Goal: Task Accomplishment & Management: Manage account settings

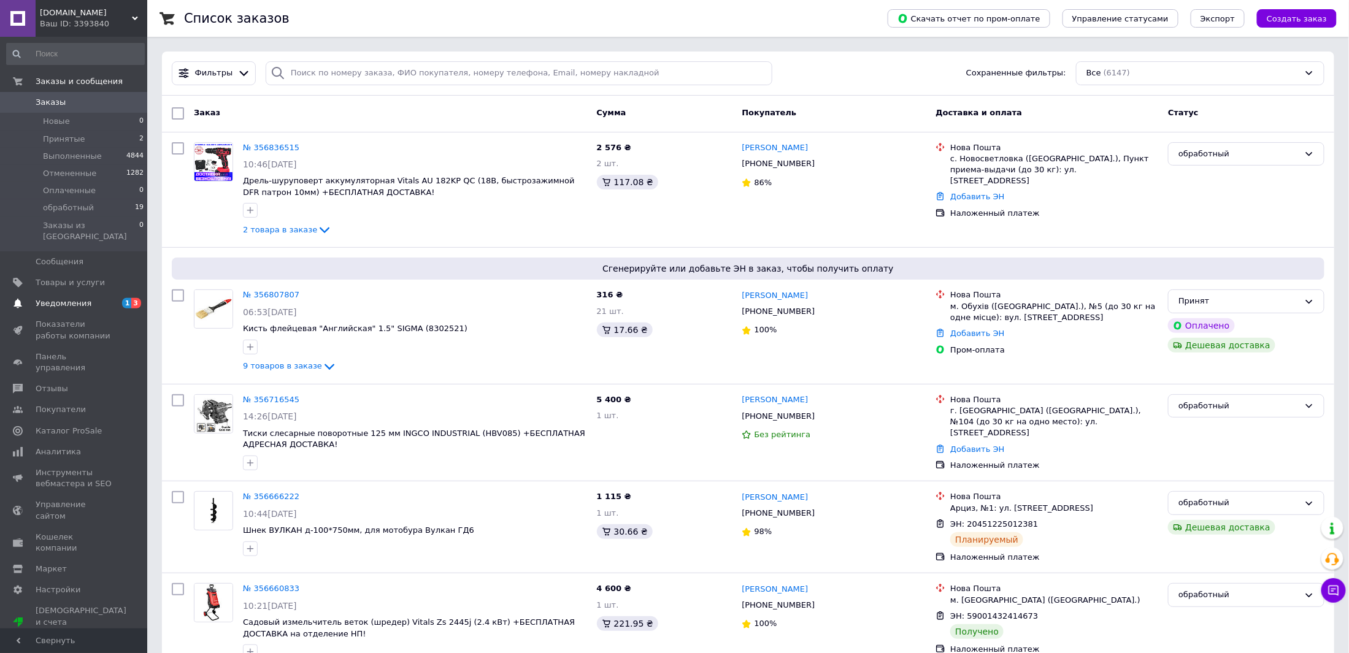
click at [55, 298] on span "Уведомления" at bounding box center [64, 303] width 56 height 11
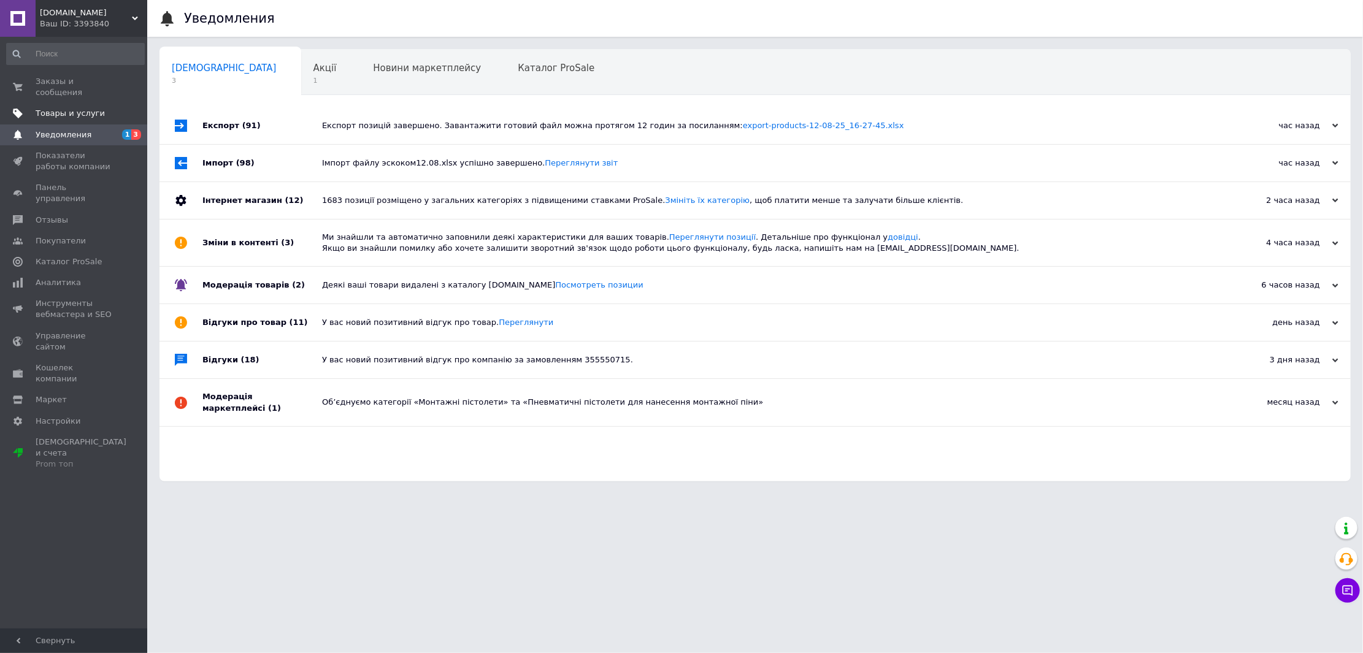
click at [93, 103] on link "Товары и услуги" at bounding box center [75, 113] width 151 height 21
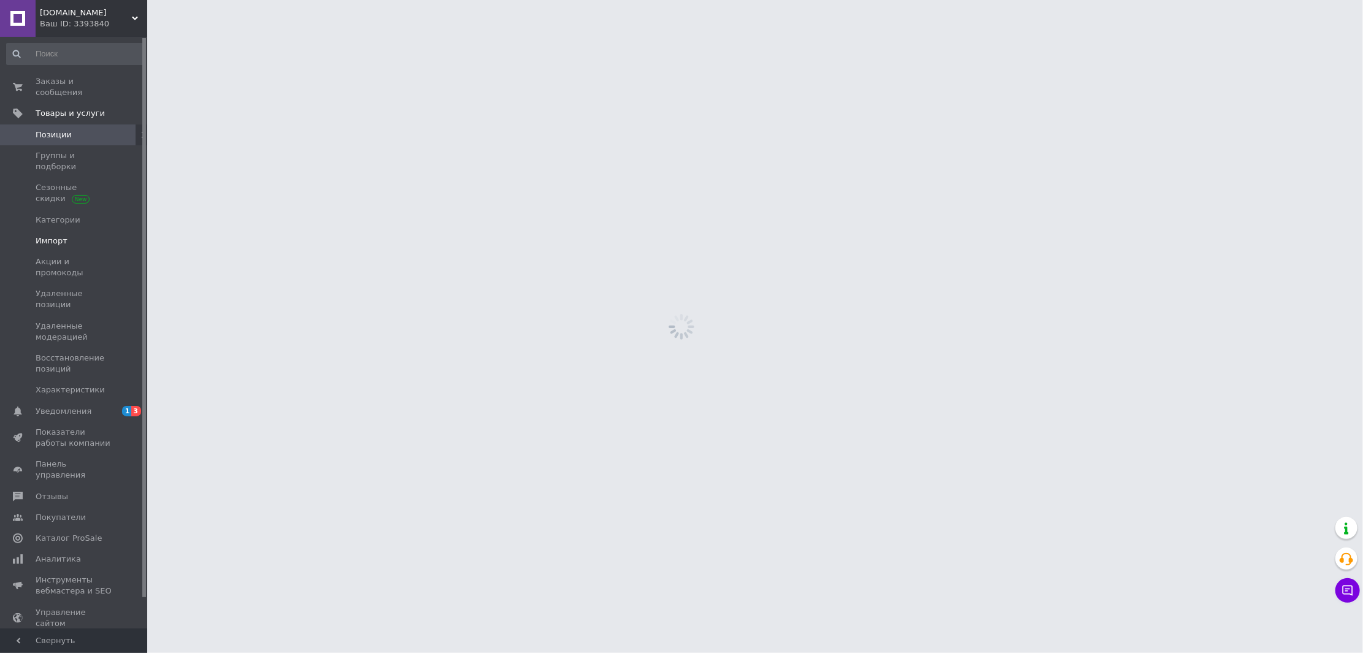
click at [56, 231] on link "Импорт" at bounding box center [75, 241] width 151 height 21
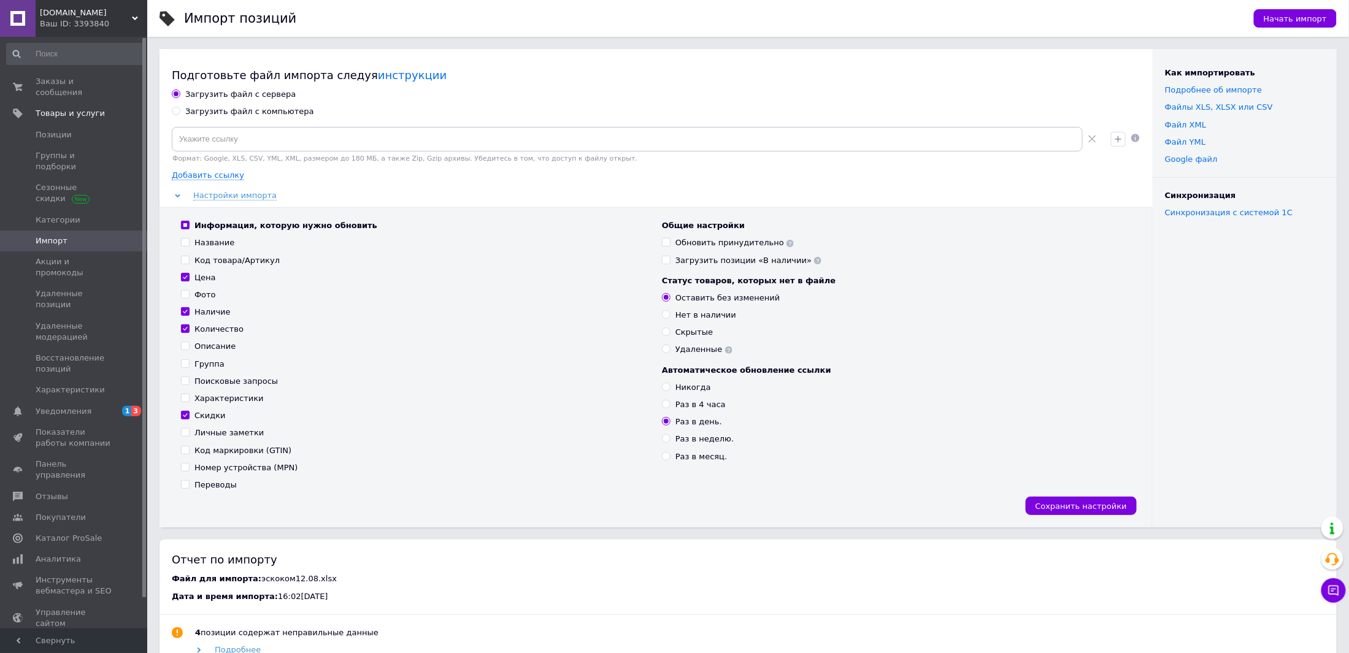
click at [226, 114] on div "Загрузить файл с компьютера" at bounding box center [249, 111] width 129 height 11
click at [180, 114] on input "Загрузить файл с компьютера" at bounding box center [176, 111] width 8 height 8
radio input "true"
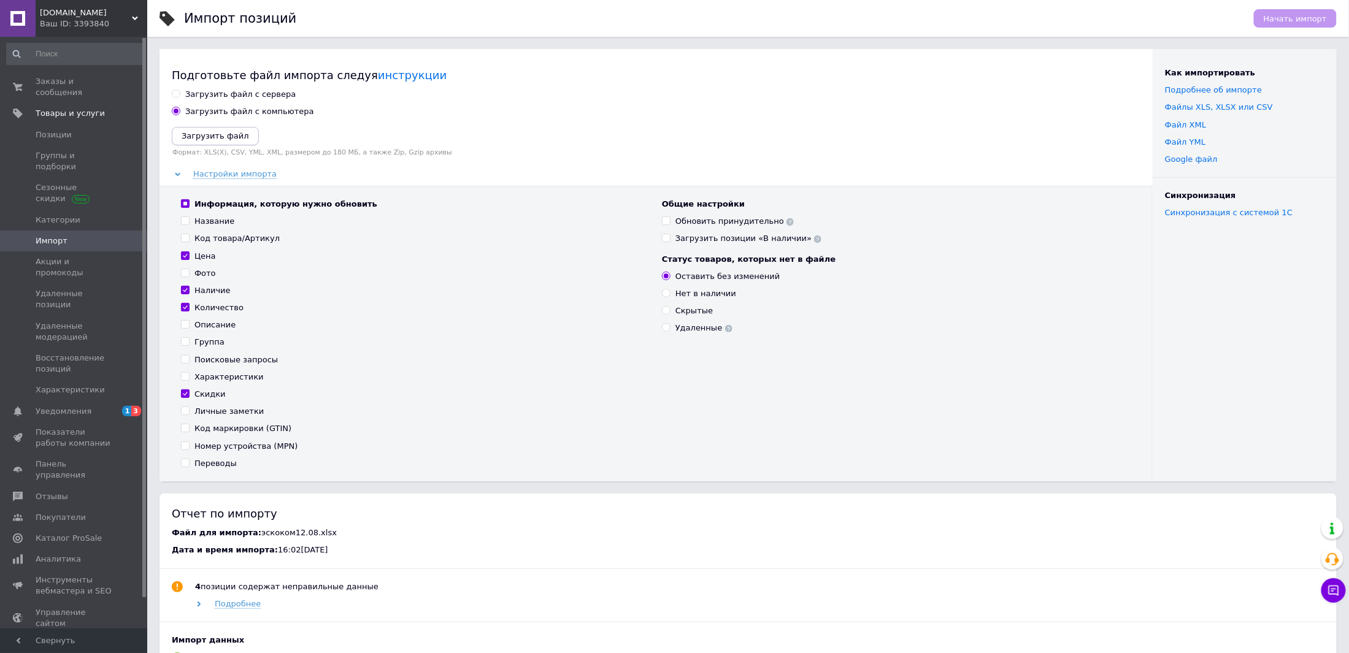
click at [197, 133] on icon "Загрузить файл" at bounding box center [215, 135] width 67 height 9
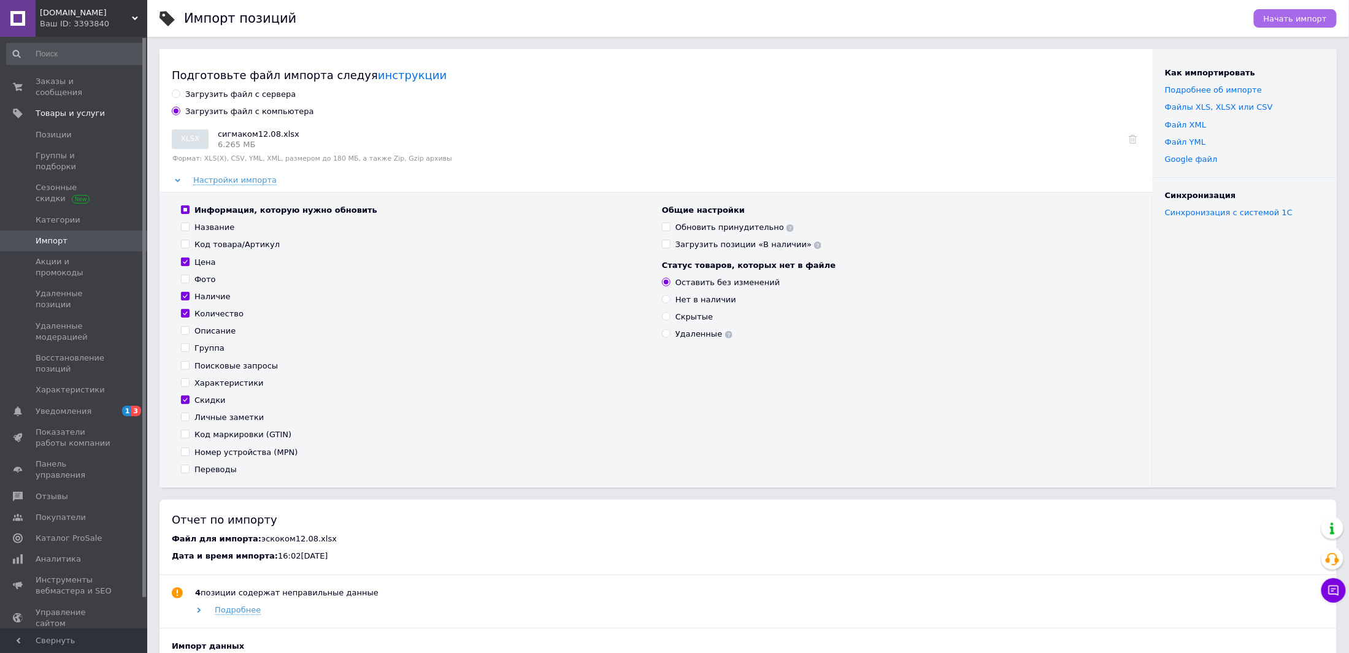
click at [1283, 15] on span "Начать импорт" at bounding box center [1295, 18] width 63 height 9
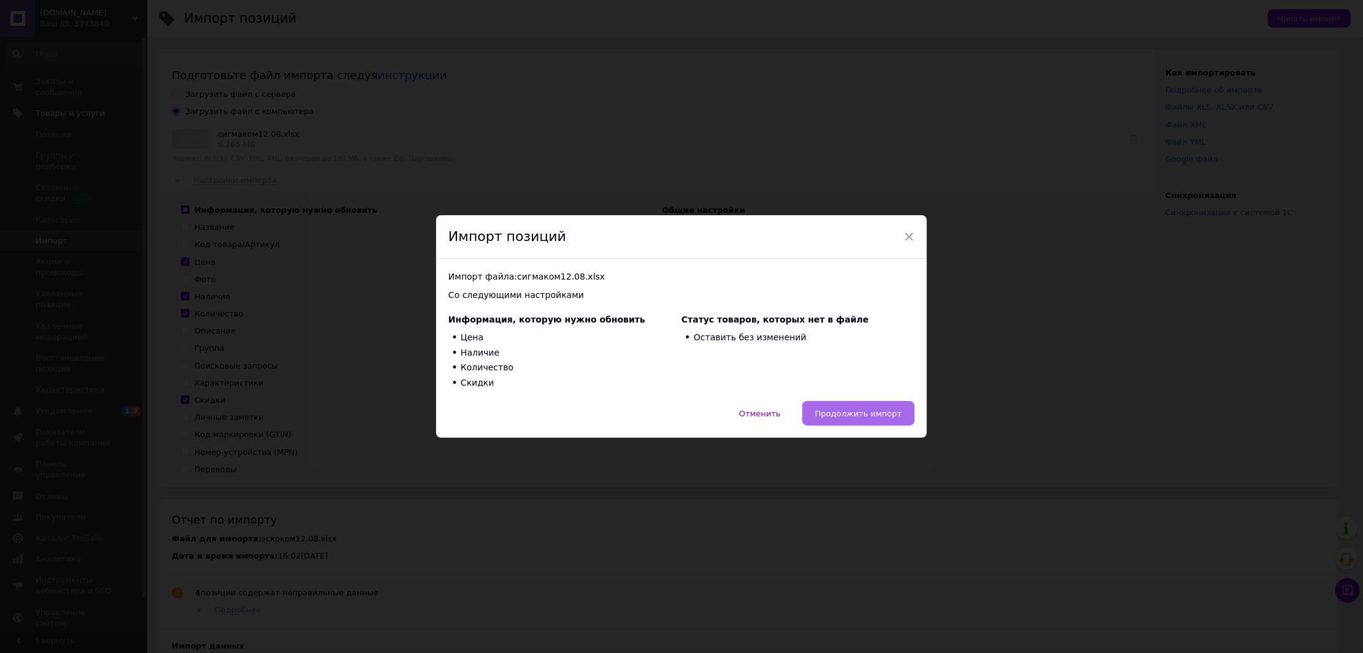
click at [885, 417] on span "Продолжить импорт" at bounding box center [858, 413] width 87 height 9
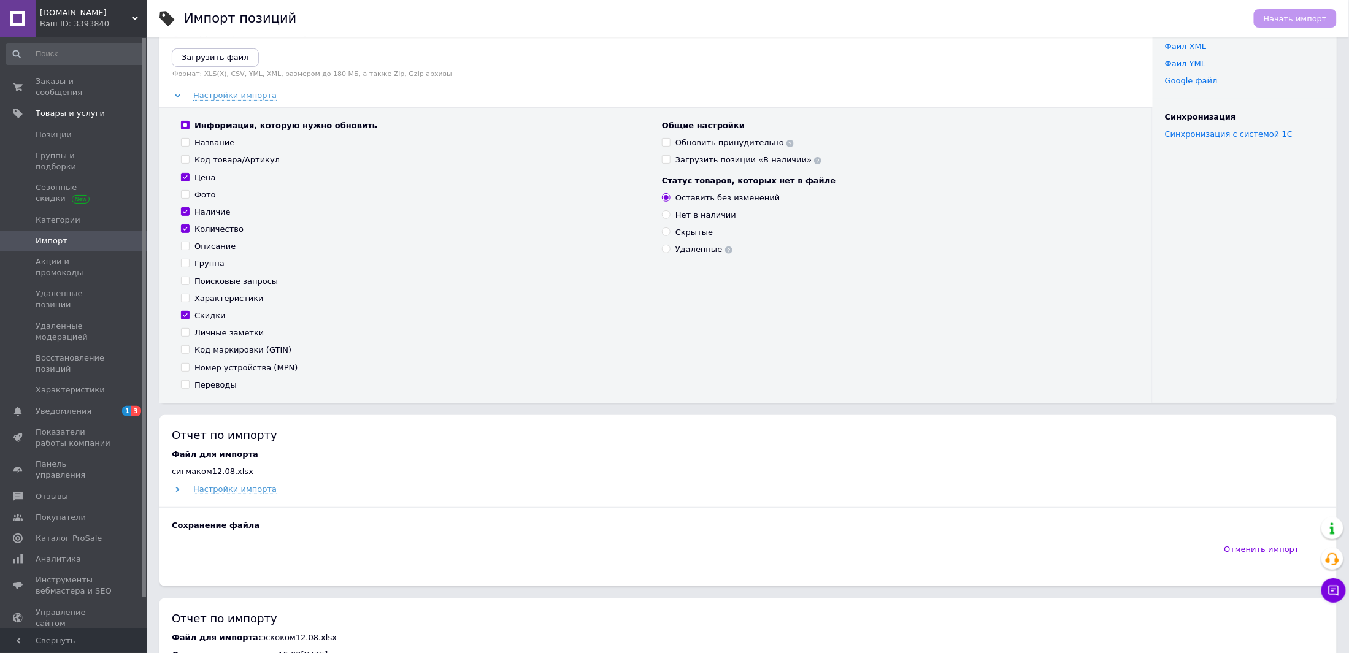
scroll to position [184, 0]
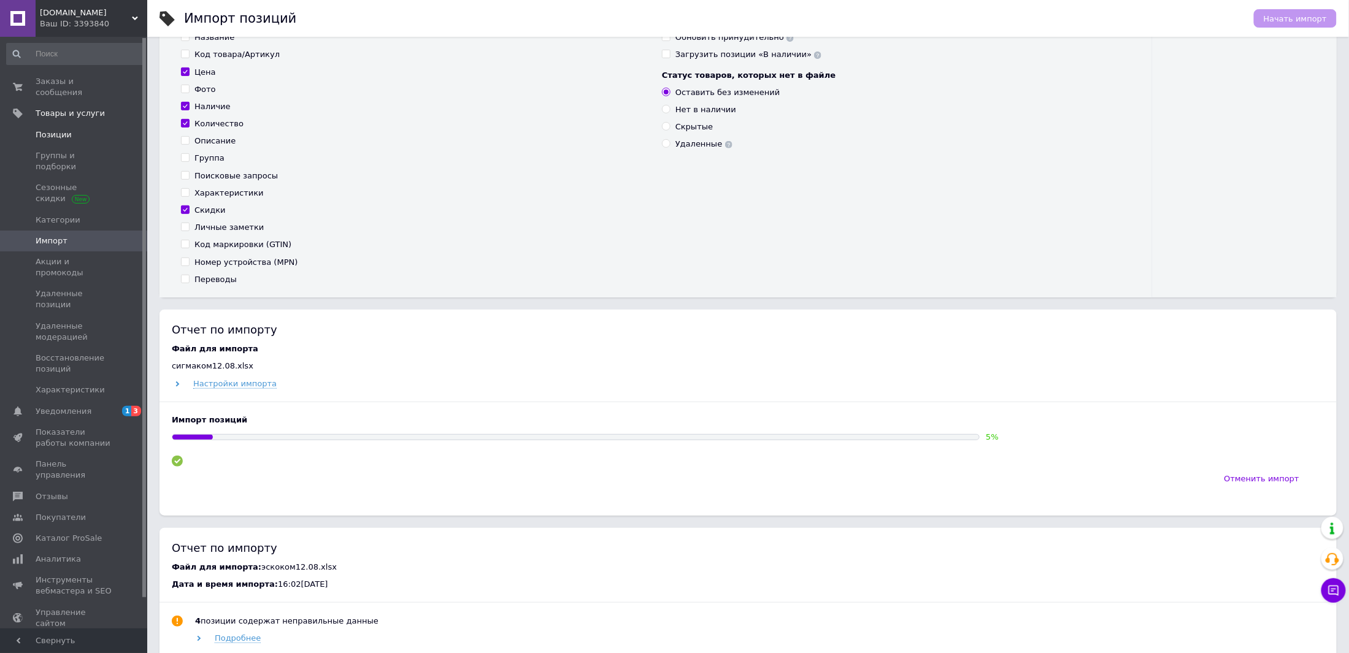
click at [69, 129] on span "Позиции" at bounding box center [75, 134] width 78 height 11
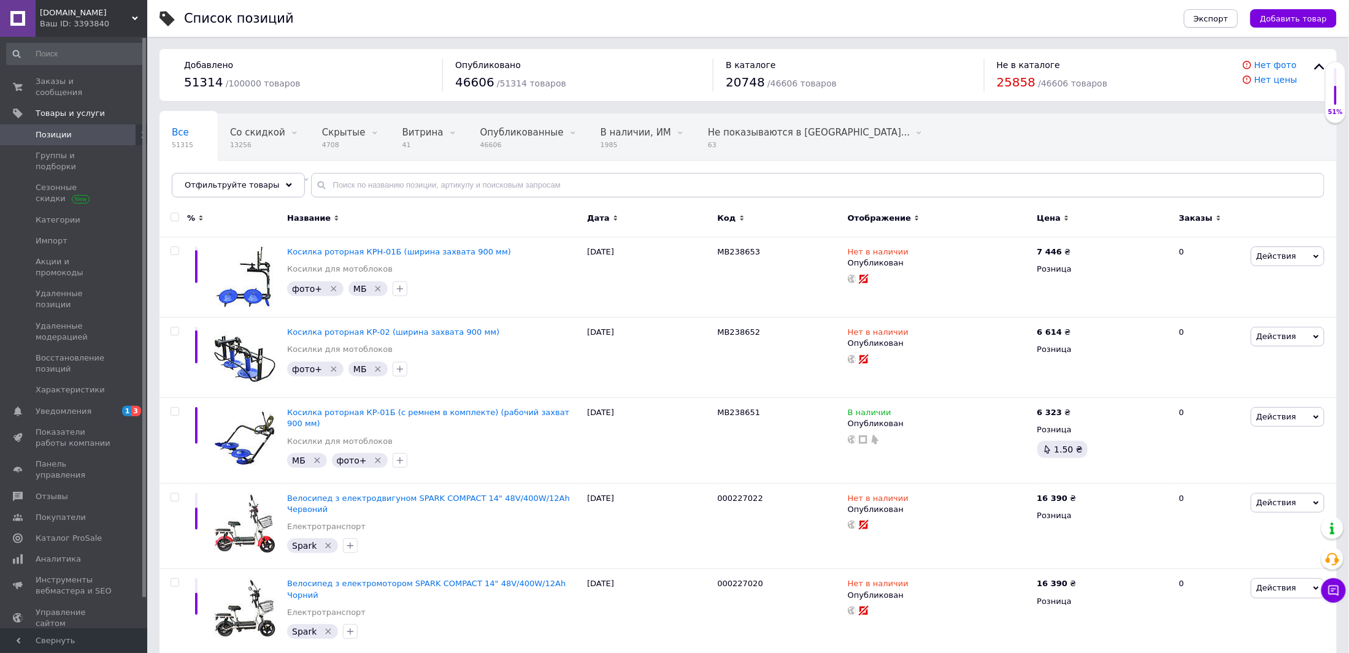
click at [1228, 21] on span "Экспорт" at bounding box center [1211, 18] width 34 height 9
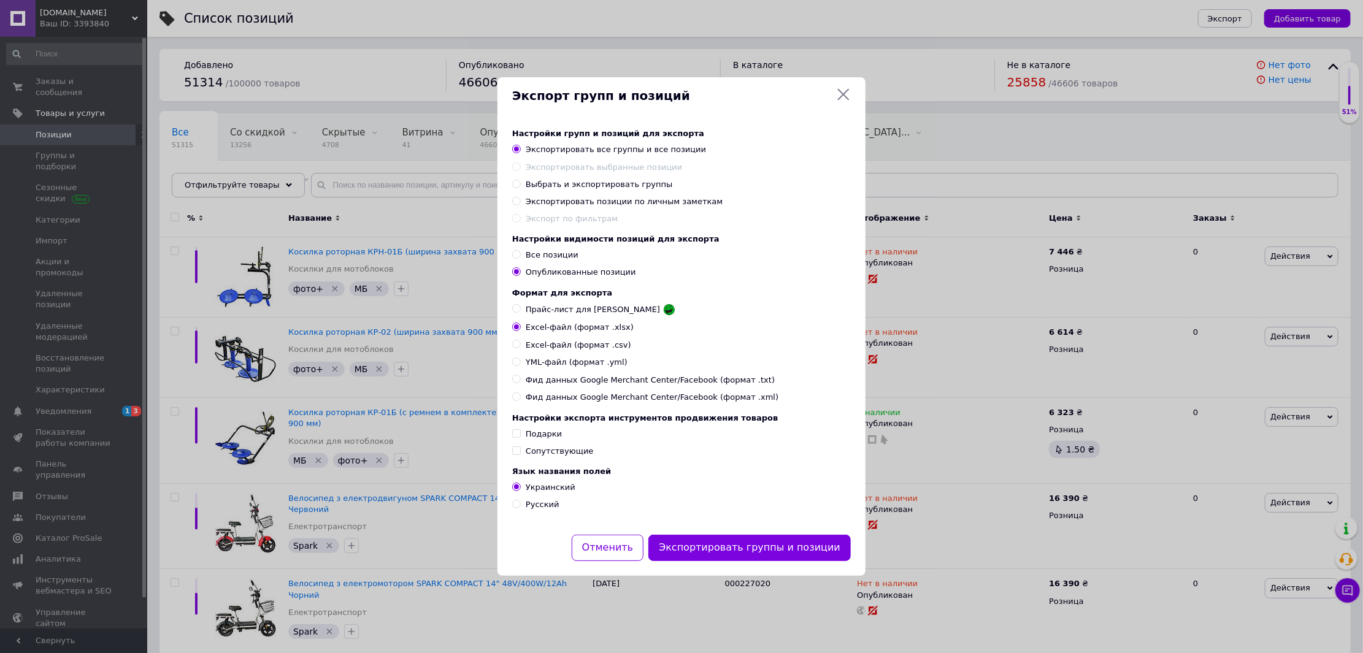
click at [660, 197] on span "Экспортировать позиции по личным заметкам" at bounding box center [624, 201] width 197 height 9
click at [520, 197] on input "Экспортировать позиции по личным заметкам" at bounding box center [516, 201] width 8 height 8
radio input "true"
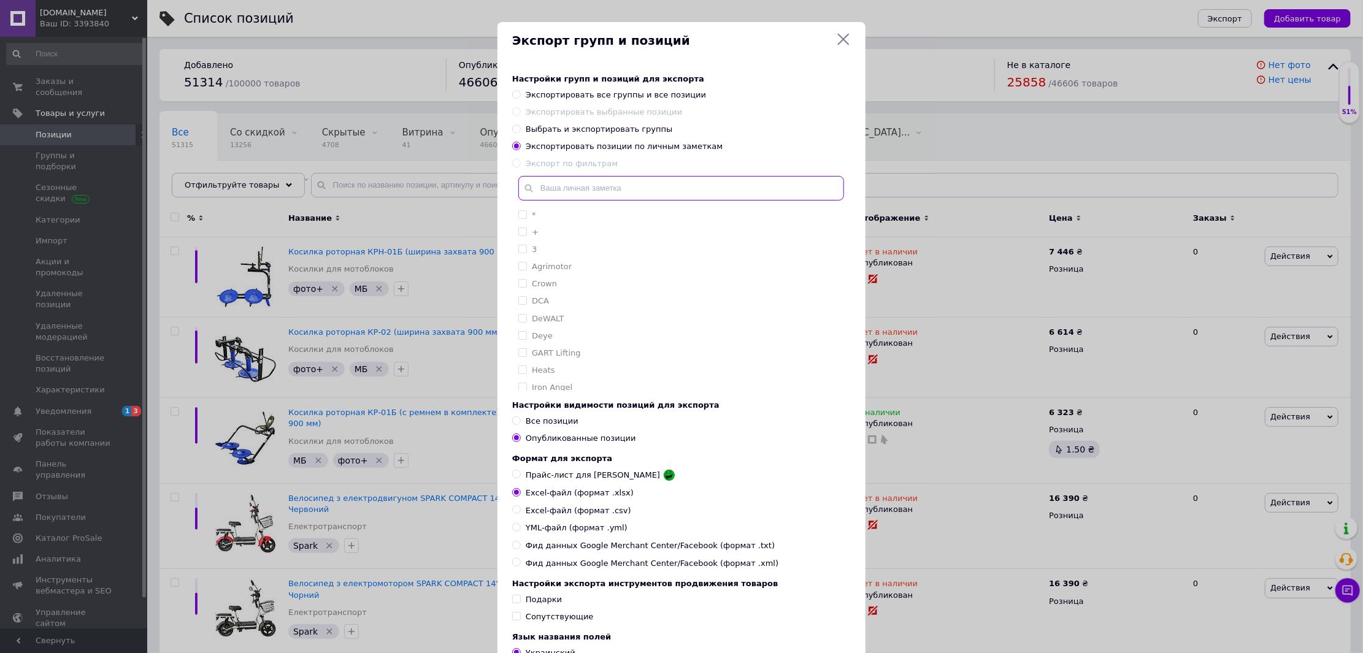
click at [575, 184] on input "text" at bounding box center [681, 188] width 326 height 25
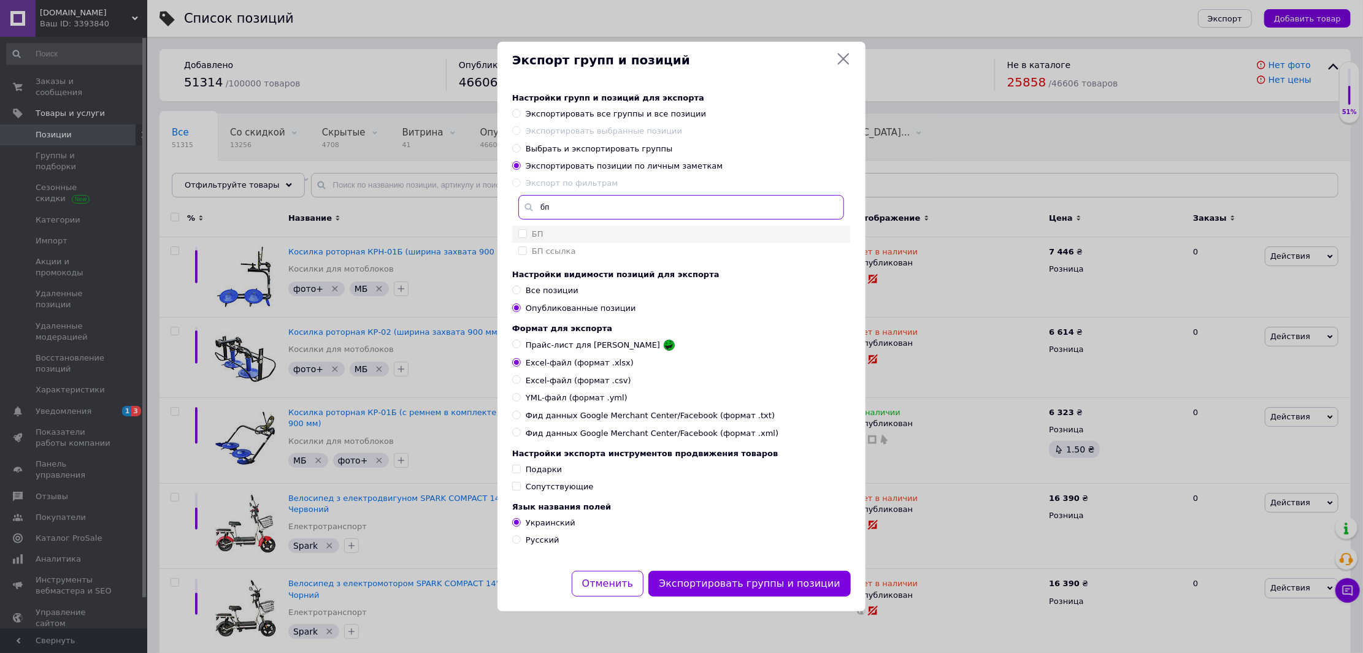
type input "бп"
click at [572, 229] on div "БП" at bounding box center [681, 234] width 326 height 11
checkbox input "true"
click at [572, 246] on div "БП ссылка" at bounding box center [681, 251] width 326 height 11
checkbox input "true"
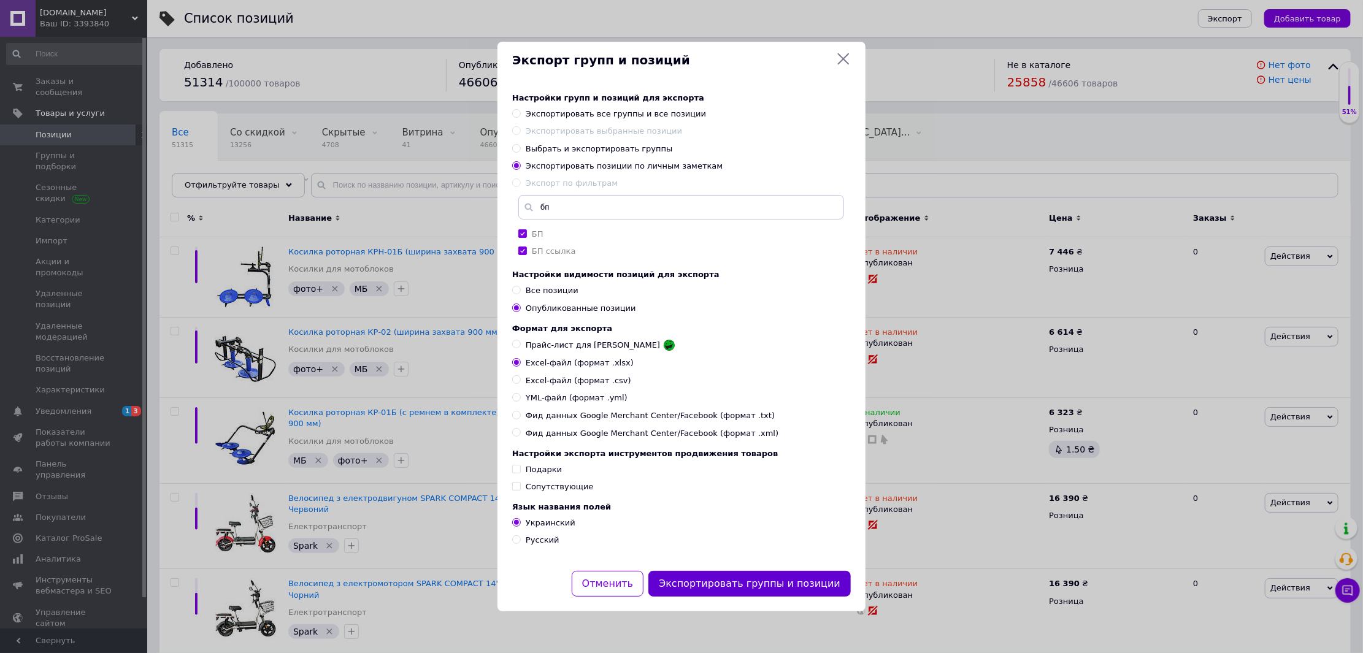
click at [765, 582] on button "Экспортировать группы и позиции" at bounding box center [750, 584] width 202 height 26
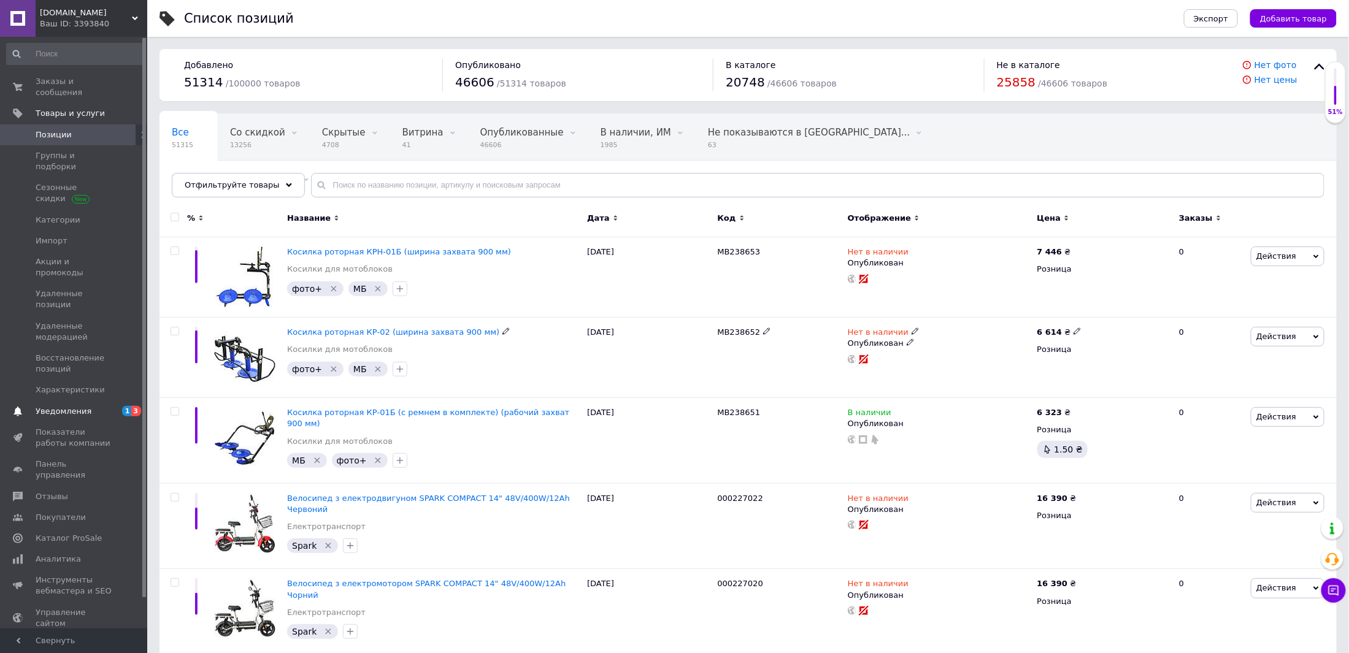
click at [106, 406] on span "Уведомления" at bounding box center [75, 411] width 78 height 11
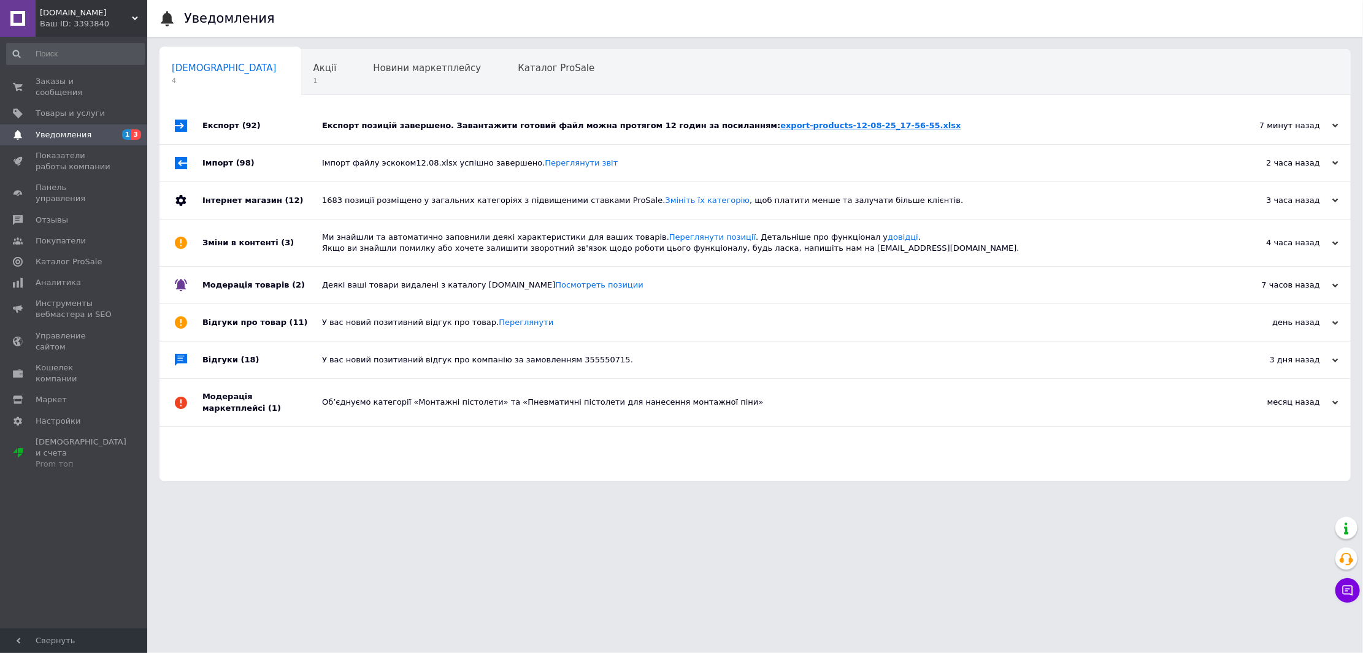
click at [781, 124] on link "export-products-12-08-25_17-56-55.xlsx" at bounding box center [870, 125] width 180 height 9
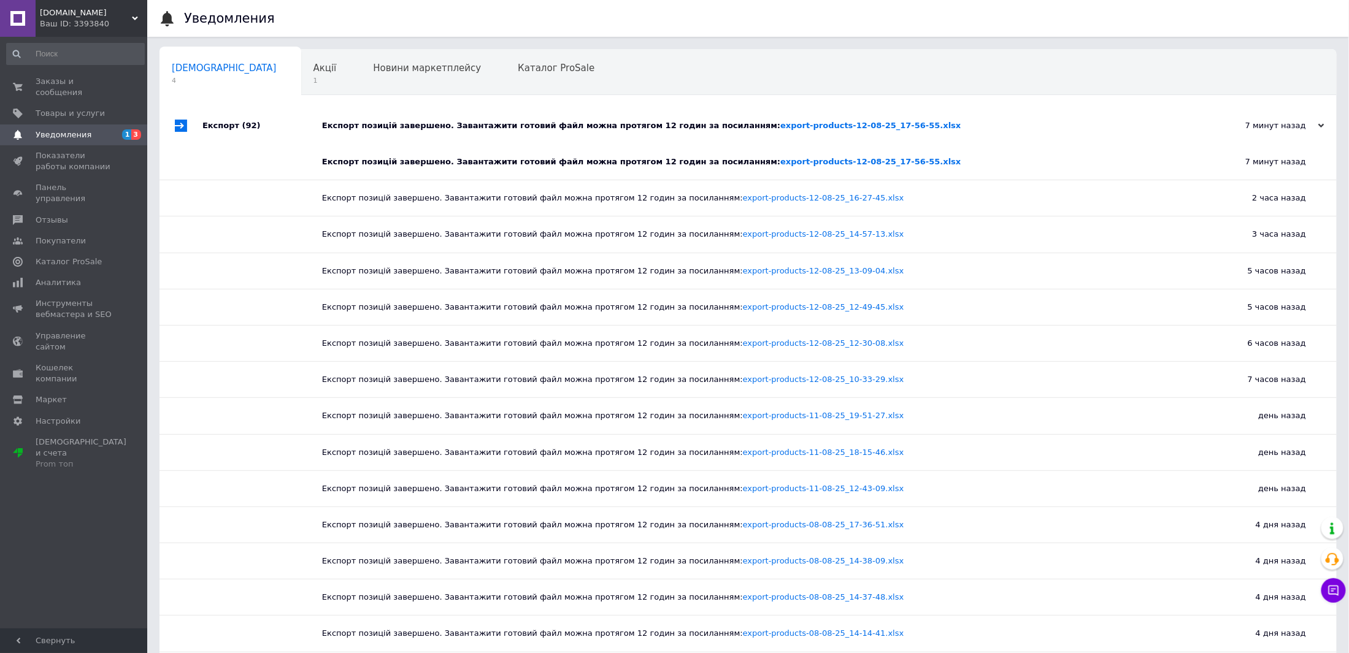
click at [61, 129] on span "Уведомления" at bounding box center [64, 134] width 56 height 11
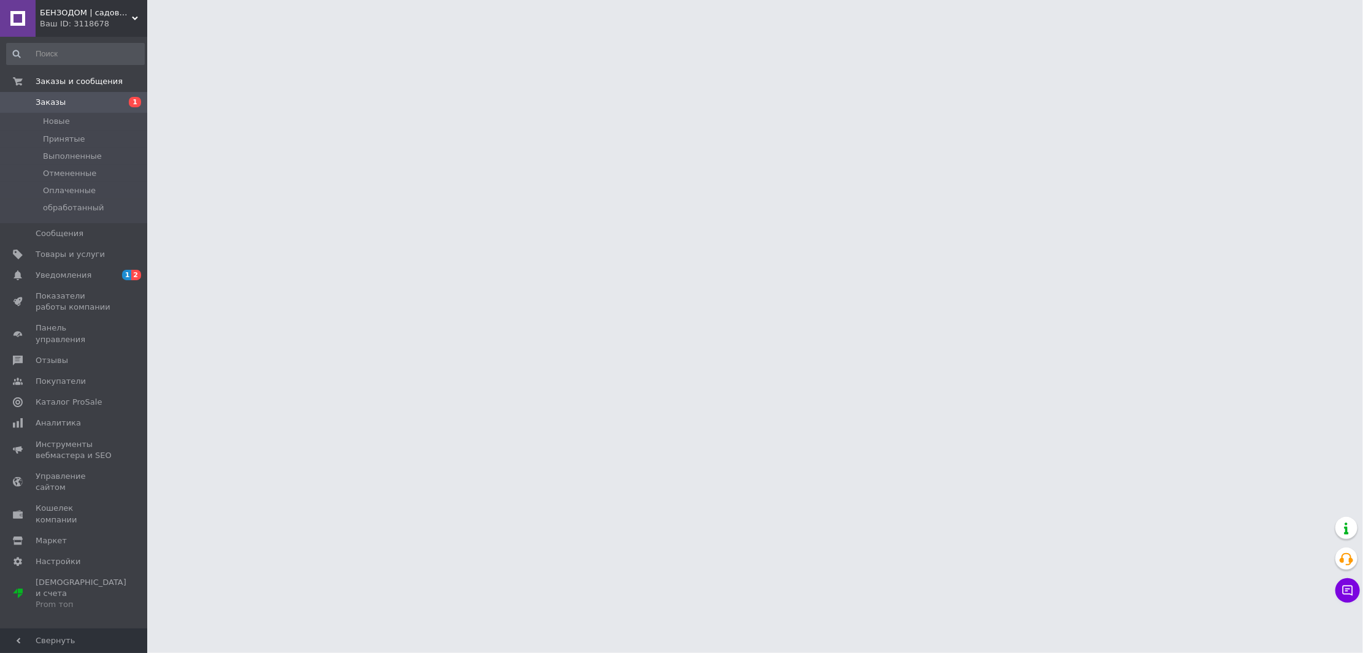
click at [109, 275] on span "Уведомления" at bounding box center [75, 275] width 78 height 11
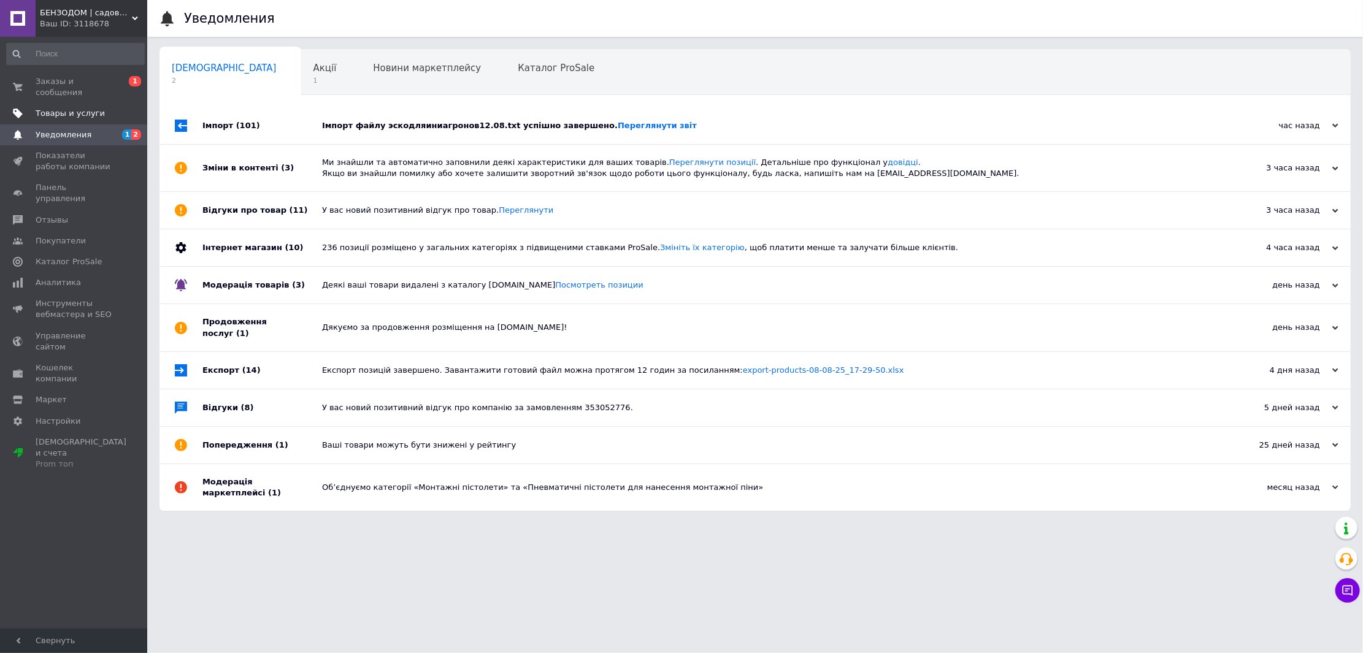
click at [67, 109] on link "Товары и услуги" at bounding box center [75, 113] width 151 height 21
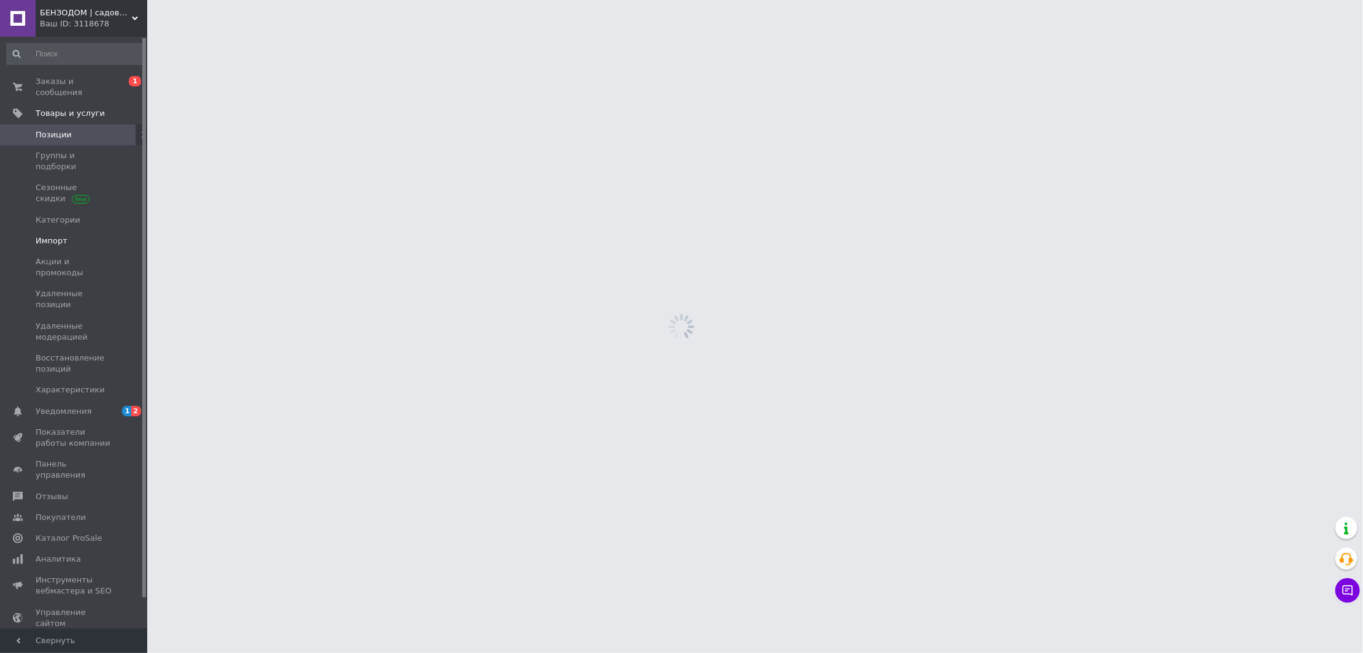
click at [38, 231] on link "Импорт" at bounding box center [75, 241] width 151 height 21
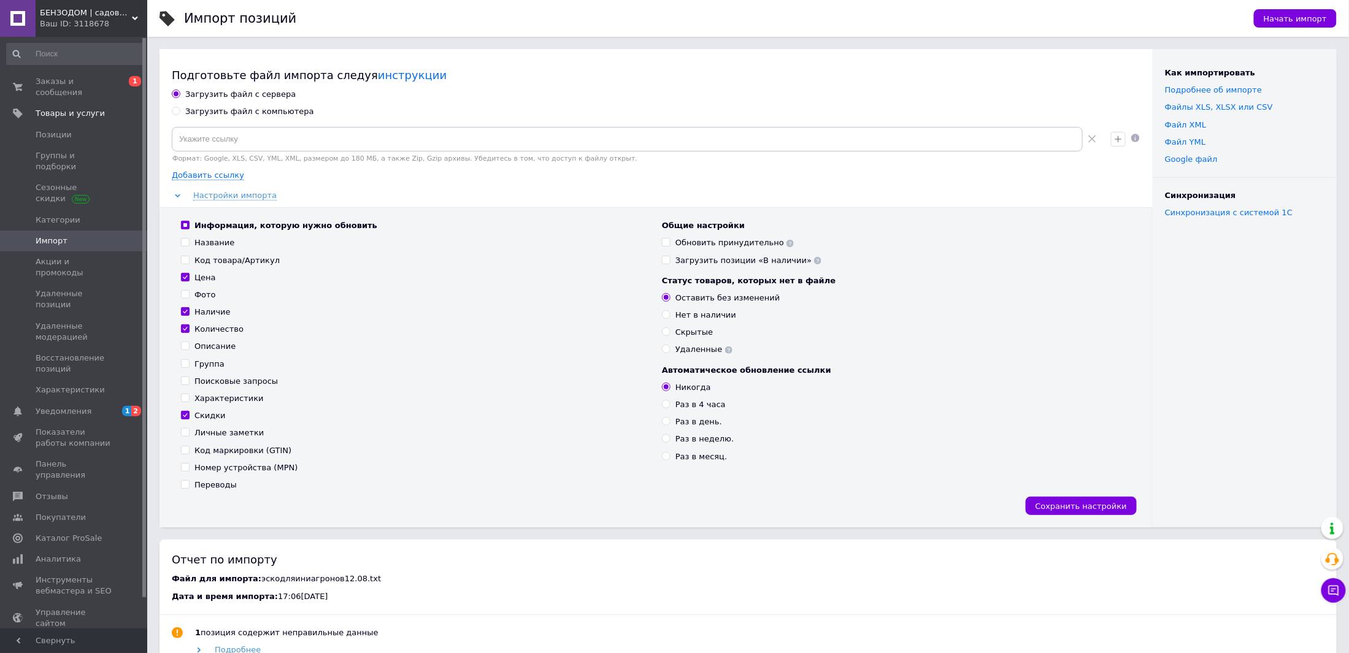
click at [193, 110] on div "Загрузить файл с компьютера" at bounding box center [249, 111] width 129 height 11
click at [180, 110] on input "Загрузить файл с компьютера" at bounding box center [176, 111] width 8 height 8
radio input "true"
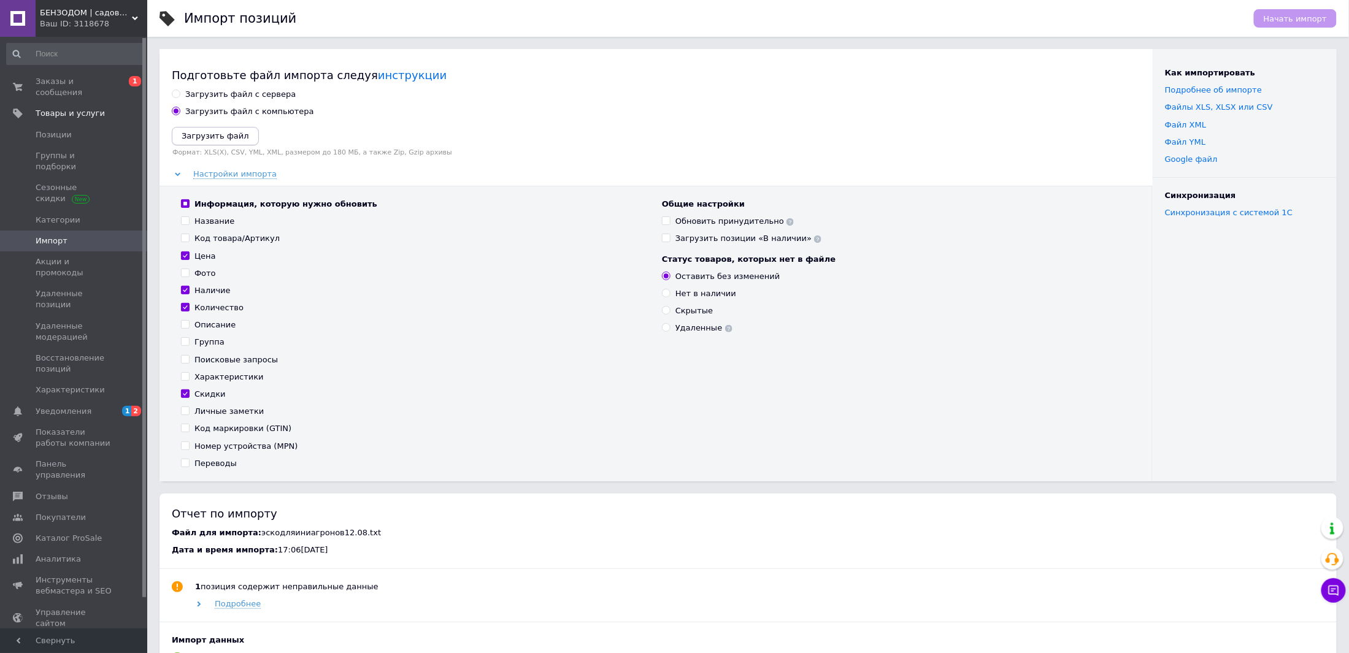
click at [195, 144] on button "Загрузить файл" at bounding box center [215, 136] width 87 height 18
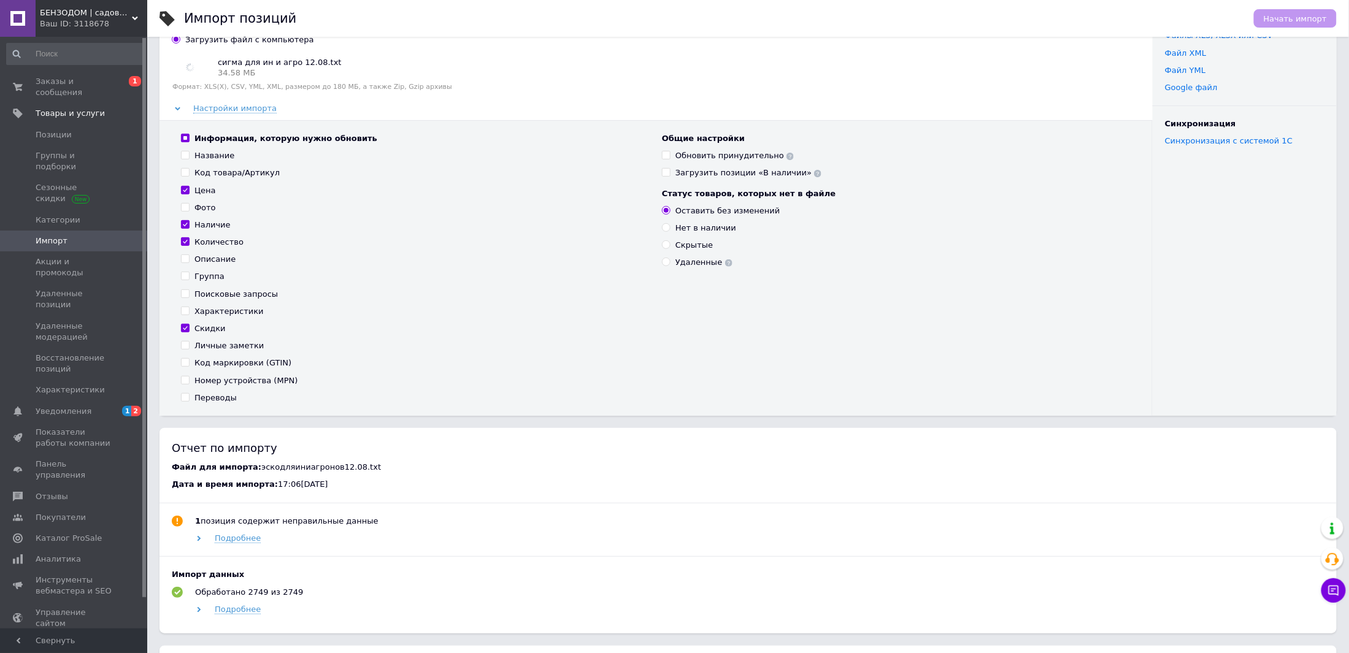
scroll to position [184, 0]
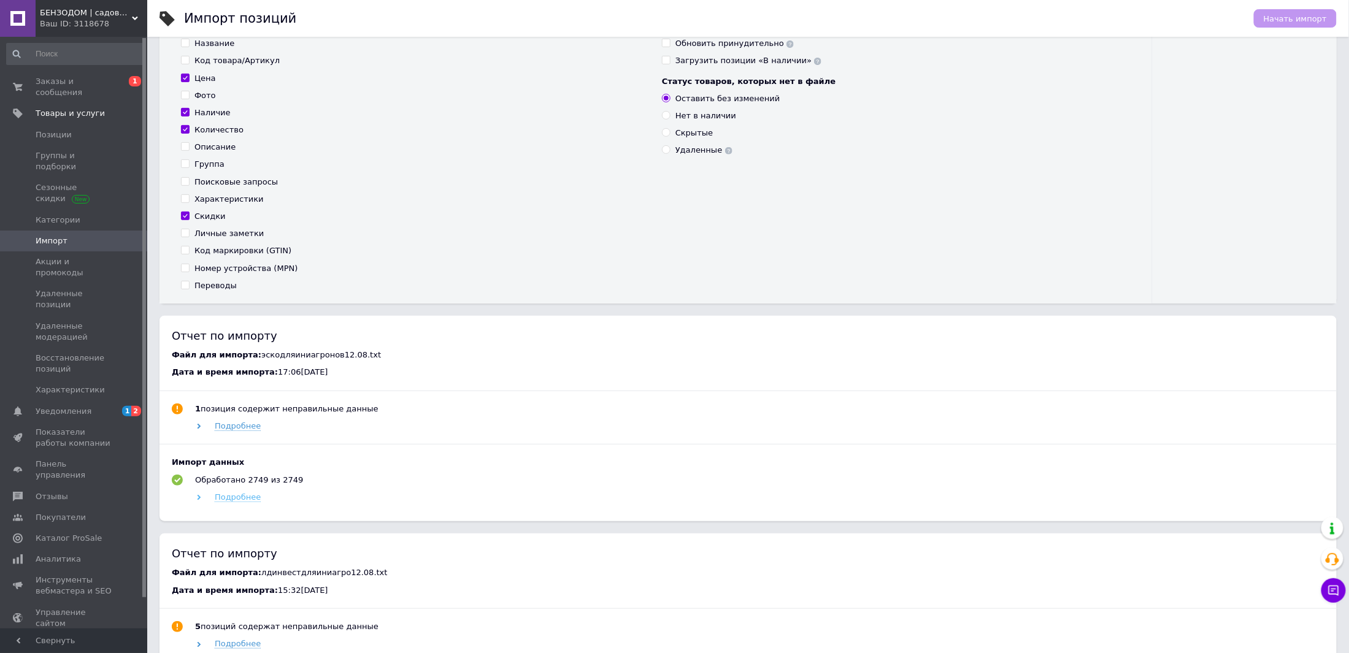
click at [247, 503] on span "Подробнее" at bounding box center [238, 498] width 46 height 10
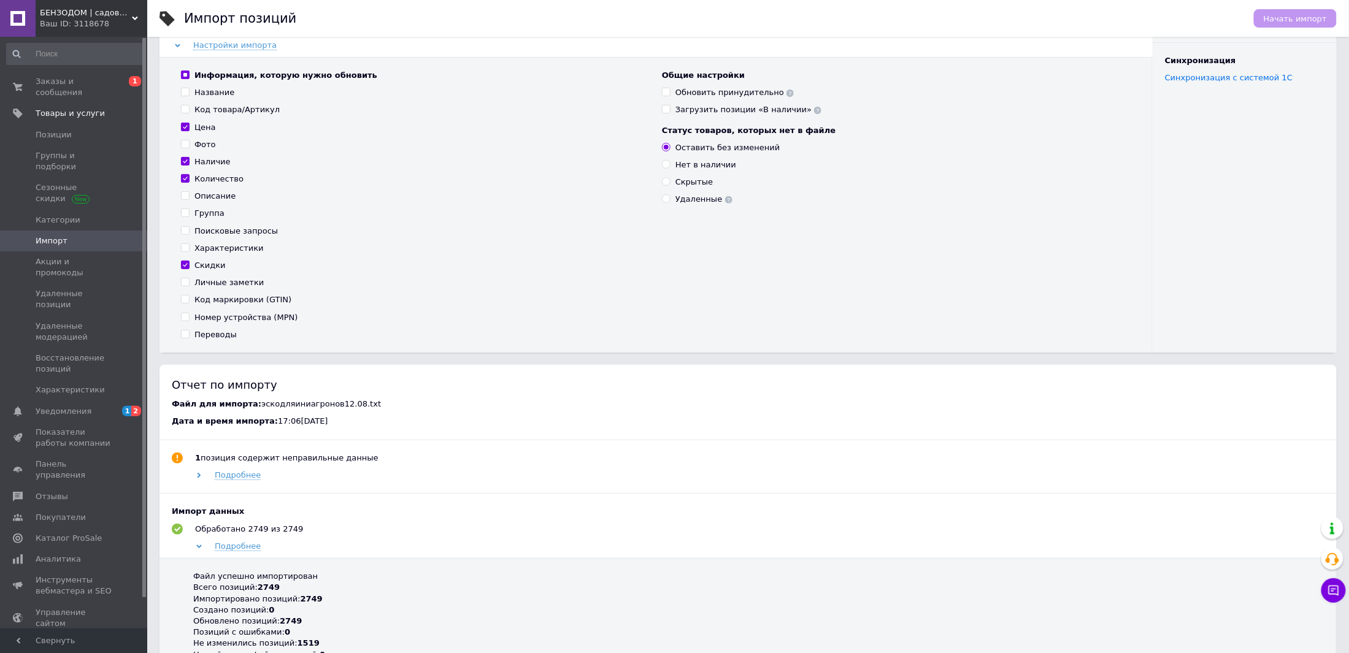
scroll to position [0, 0]
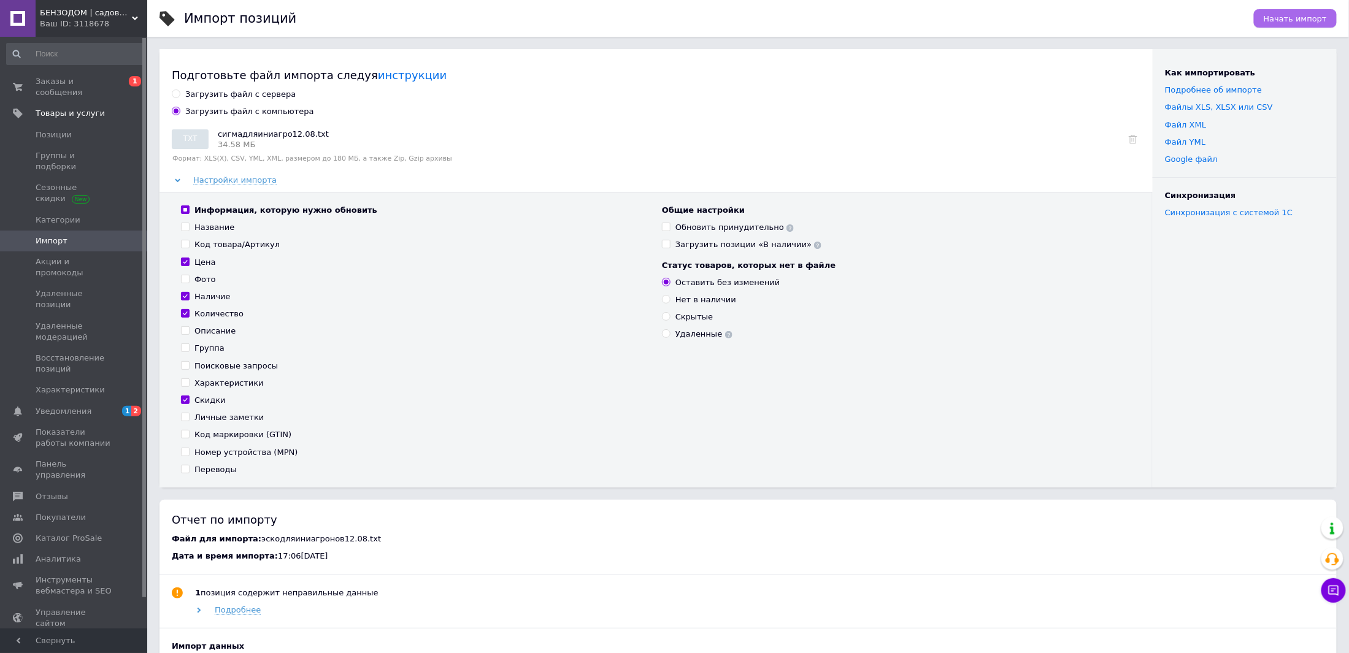
click at [1281, 20] on span "Начать импорт" at bounding box center [1295, 18] width 63 height 9
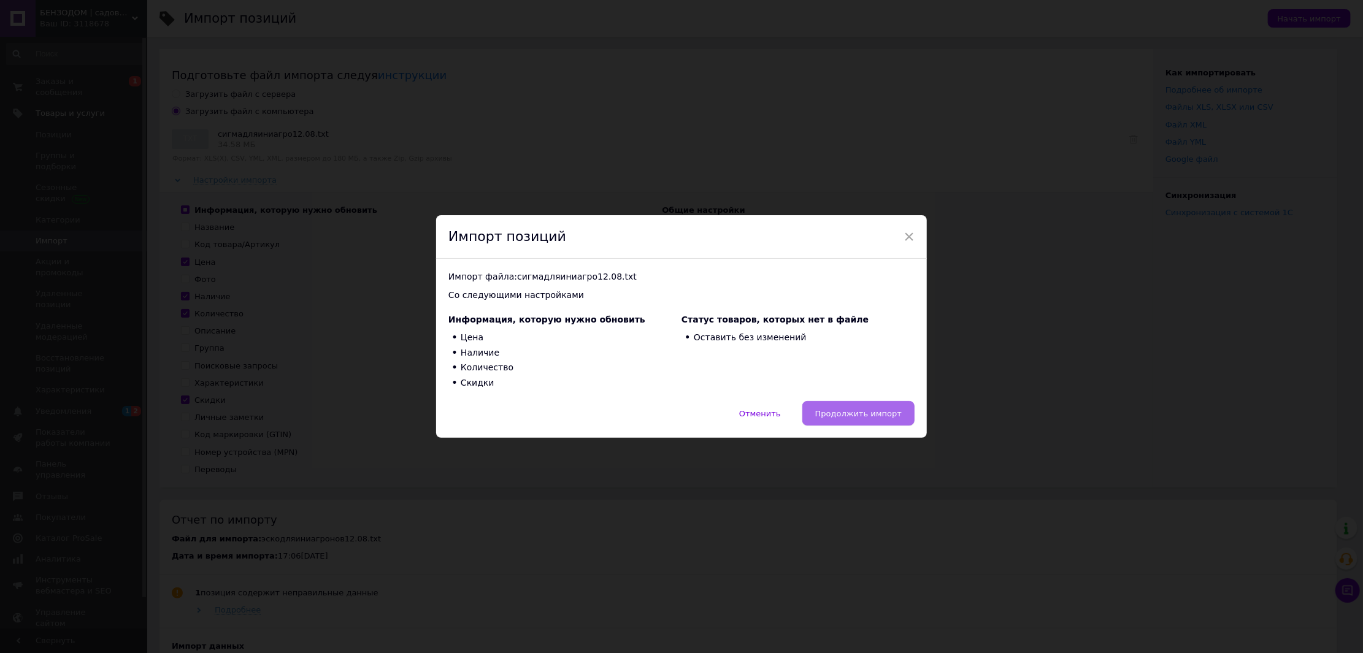
click at [849, 402] on button "Продолжить импорт" at bounding box center [859, 413] width 112 height 25
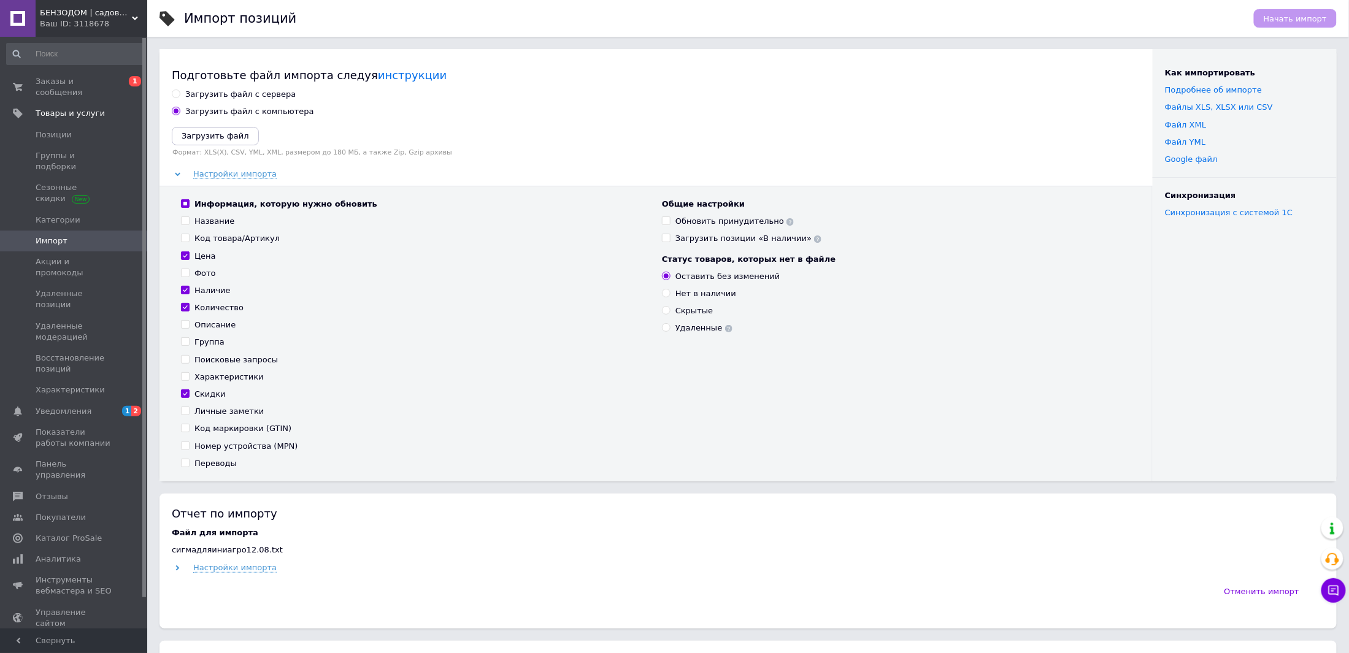
click at [107, 16] on span "БЕНЗОДОМ | садовая техника и электроинструмент" at bounding box center [86, 12] width 92 height 11
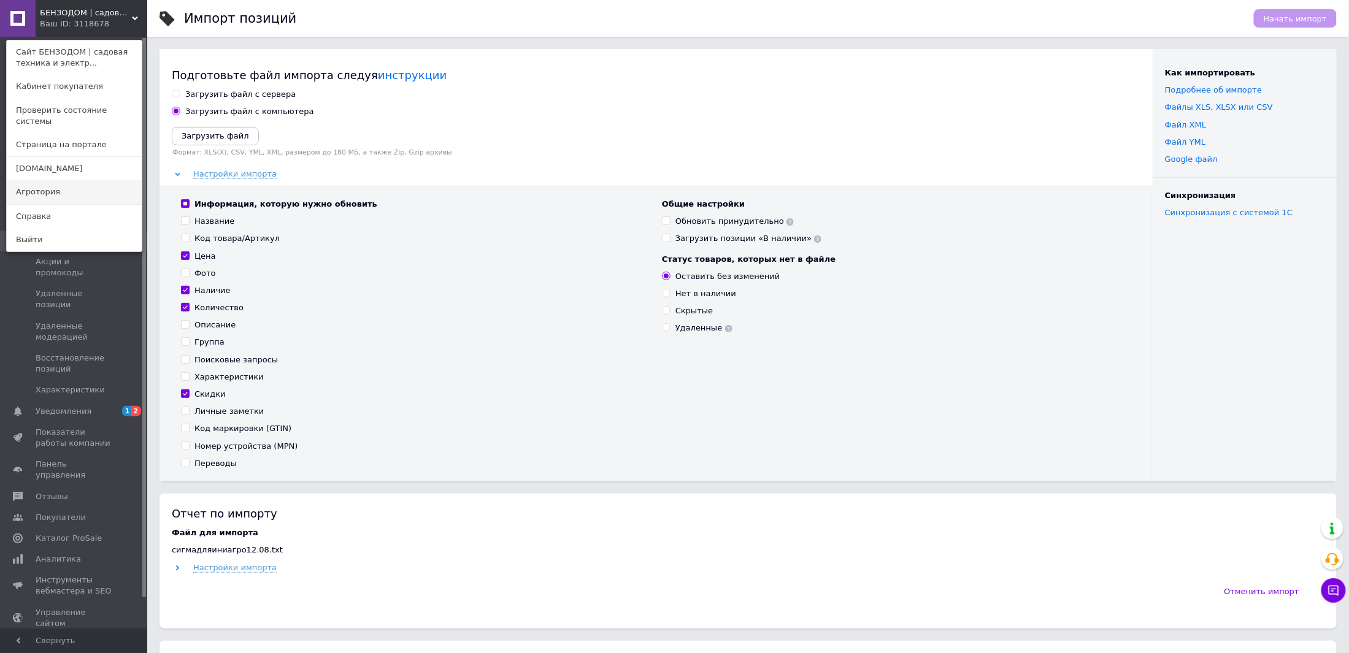
click at [47, 180] on link "Агротория" at bounding box center [74, 191] width 135 height 23
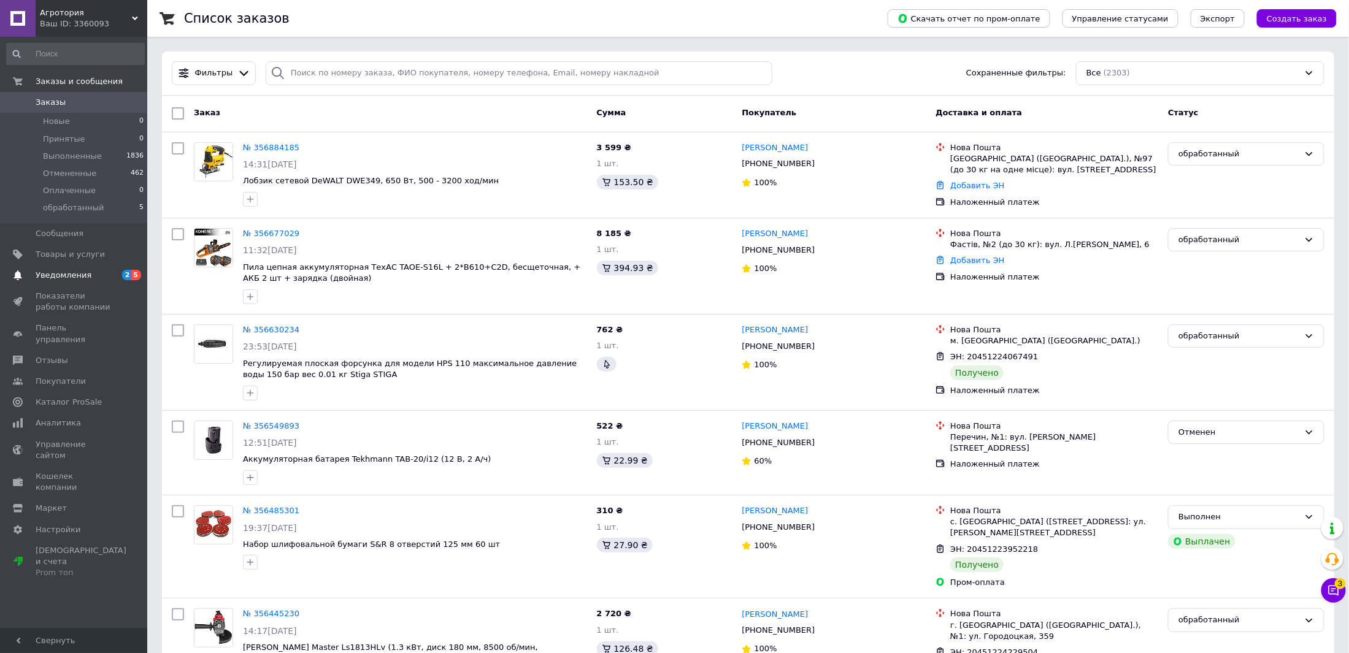
click at [64, 270] on span "Уведомления" at bounding box center [64, 275] width 56 height 11
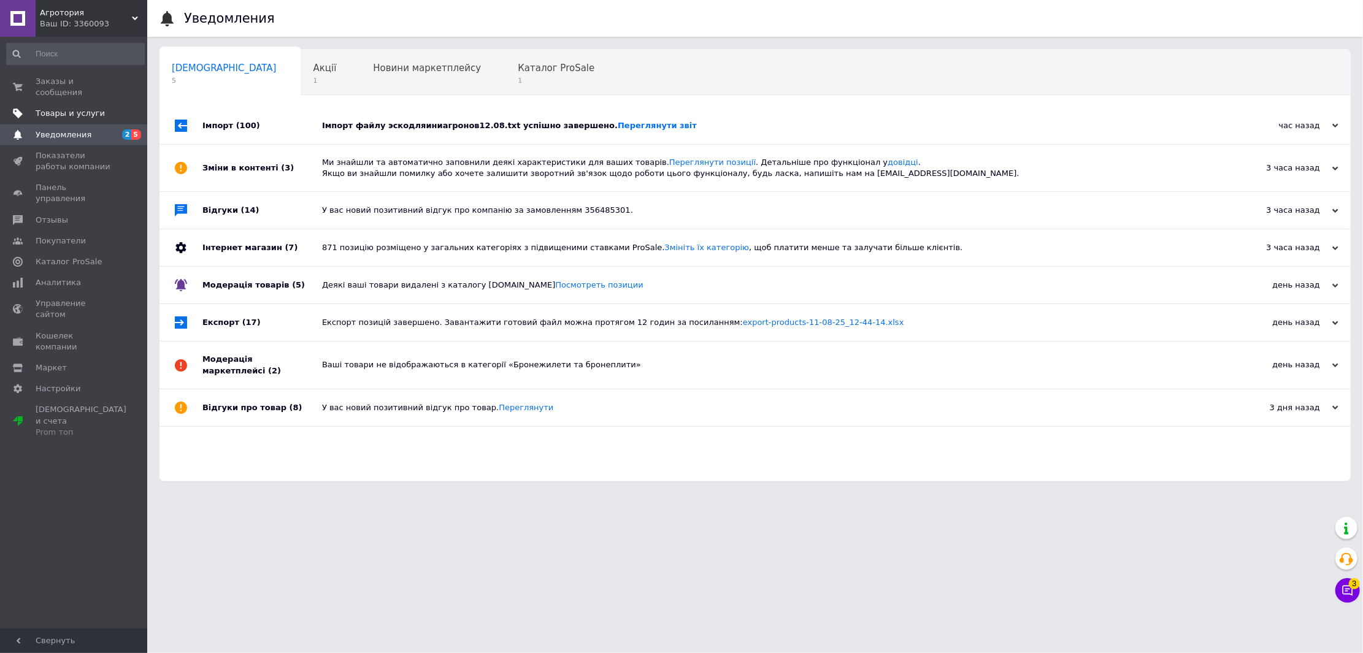
click at [67, 108] on span "Товары и услуги" at bounding box center [70, 113] width 69 height 11
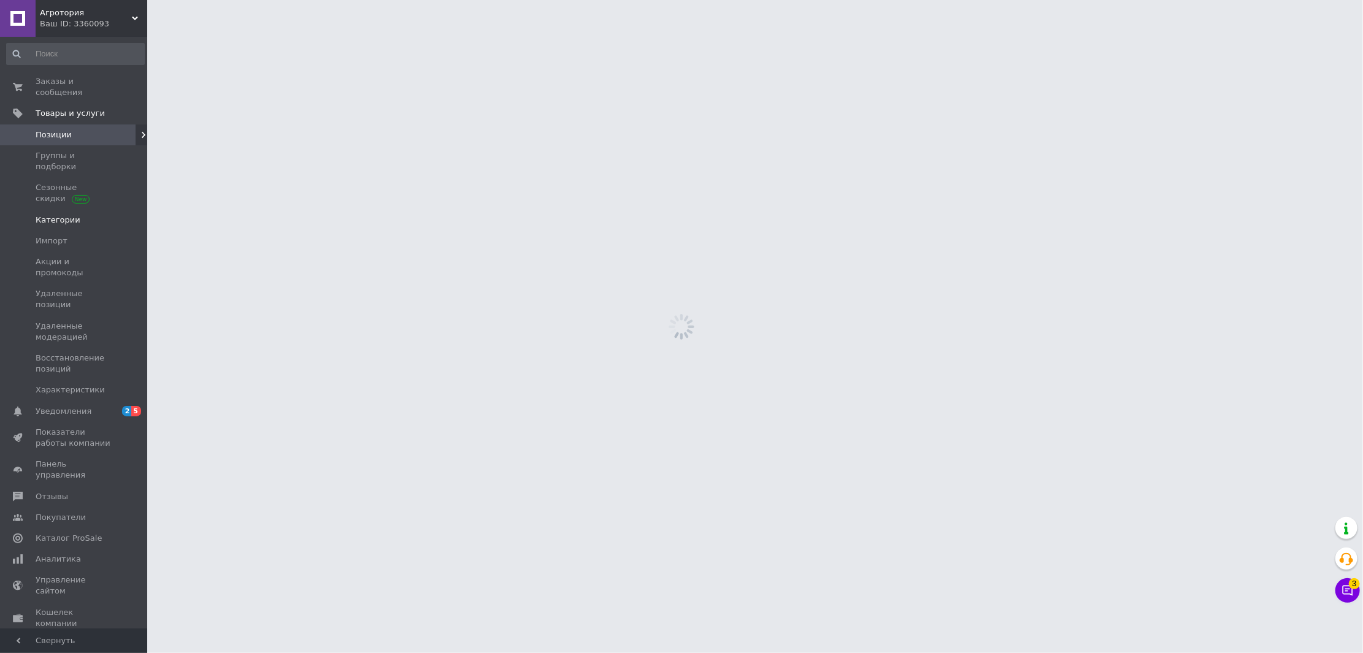
click at [60, 210] on link "Категории" at bounding box center [75, 220] width 151 height 21
click at [55, 236] on span "Импорт" at bounding box center [52, 241] width 32 height 11
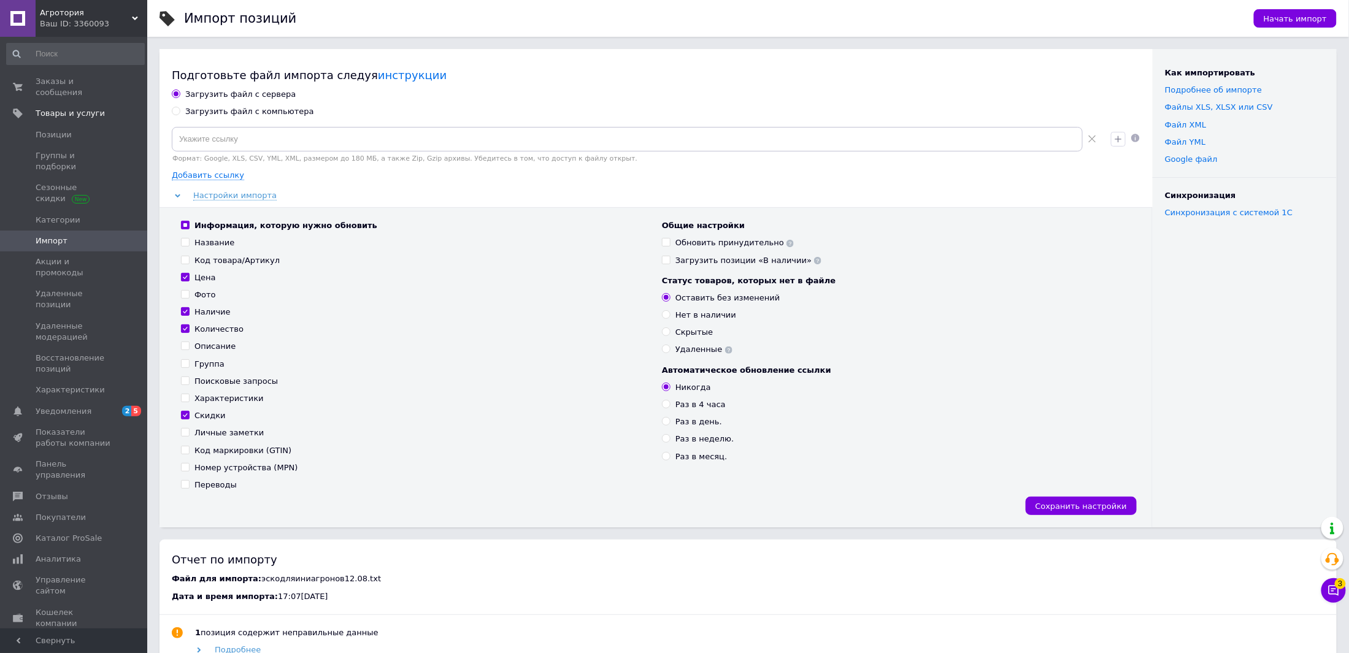
click at [247, 106] on div "Загрузить файл с компьютера" at bounding box center [249, 111] width 129 height 11
click at [180, 107] on input "Загрузить файл с компьютера" at bounding box center [176, 111] width 8 height 8
radio input "true"
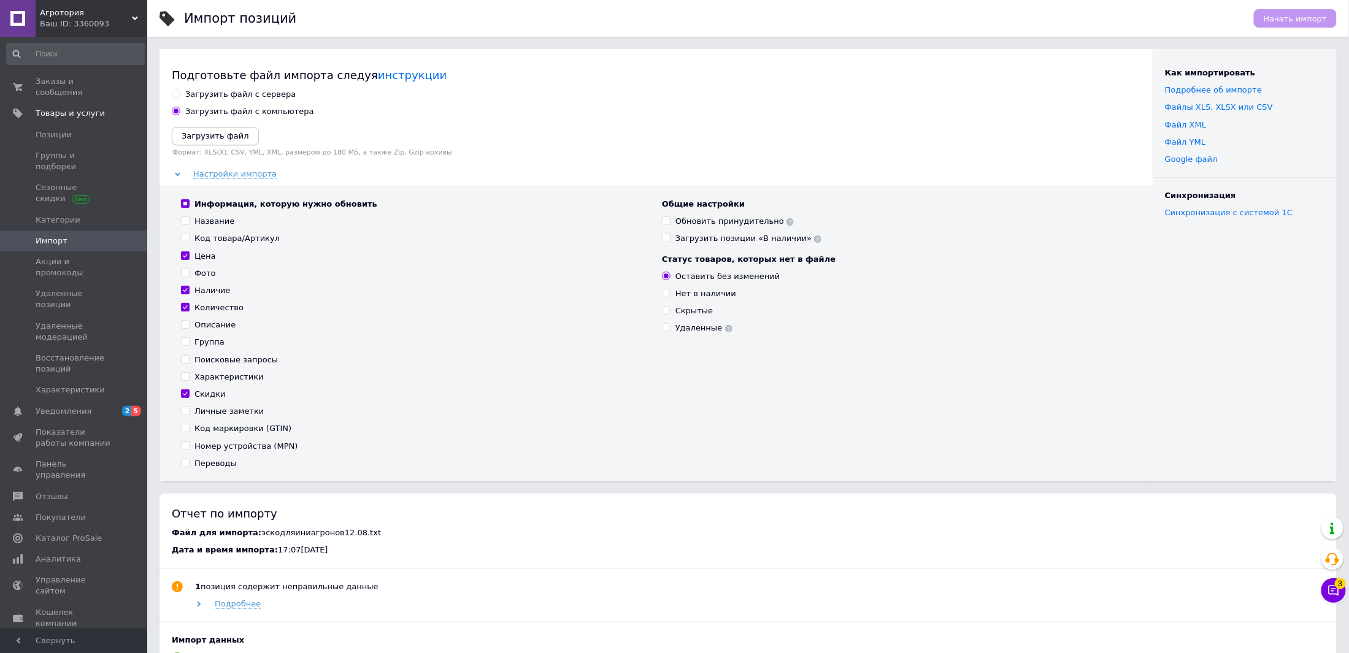
click at [215, 133] on icon "Загрузить файл" at bounding box center [215, 135] width 67 height 9
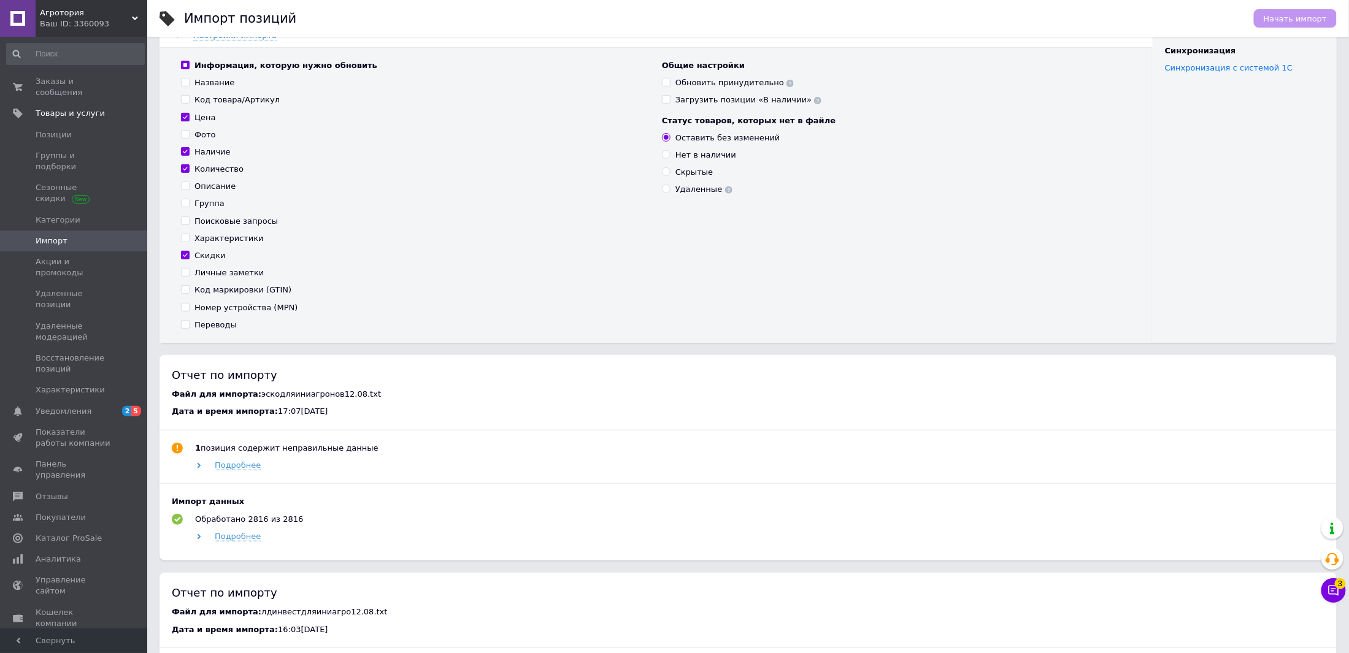
scroll to position [184, 0]
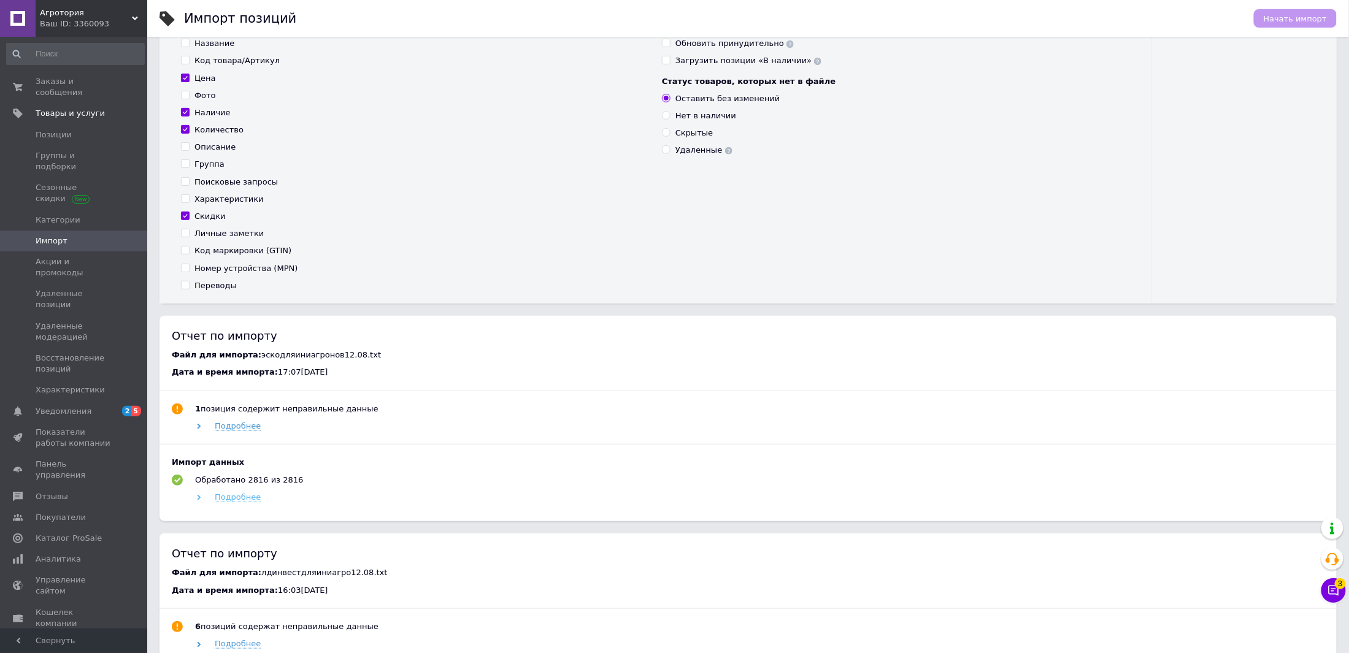
click at [217, 503] on span "Подробнее" at bounding box center [238, 498] width 46 height 10
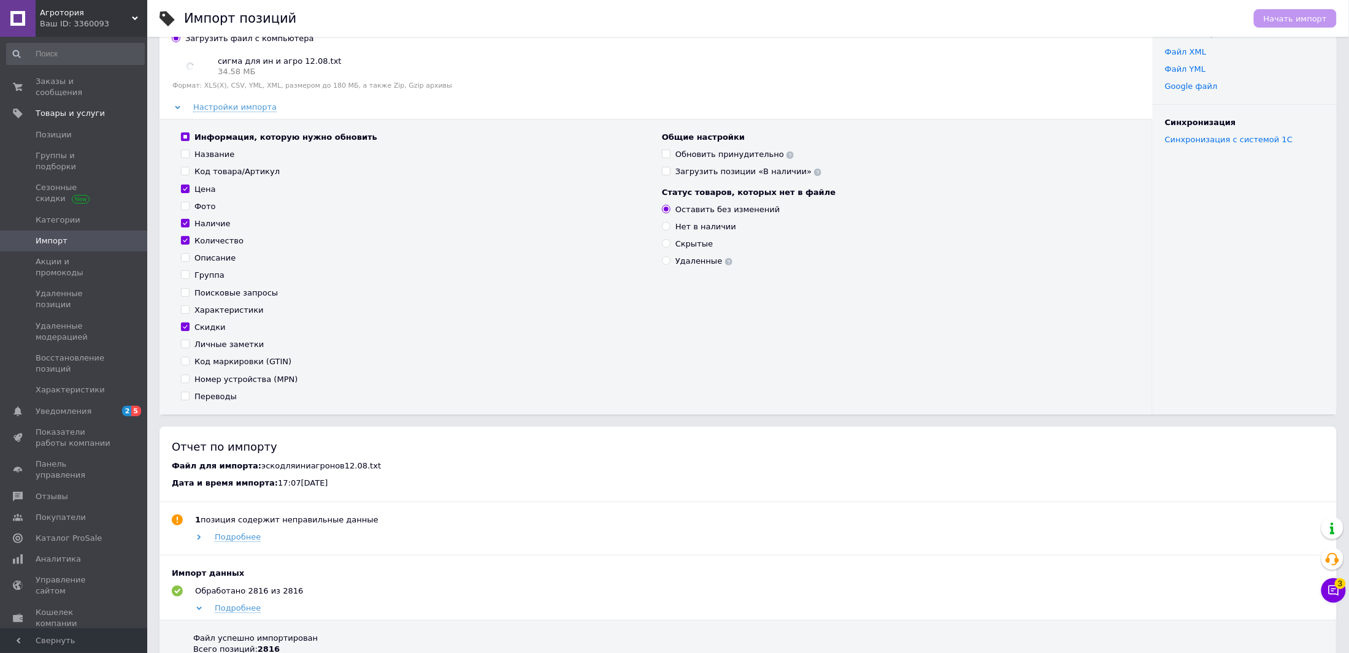
scroll to position [0, 0]
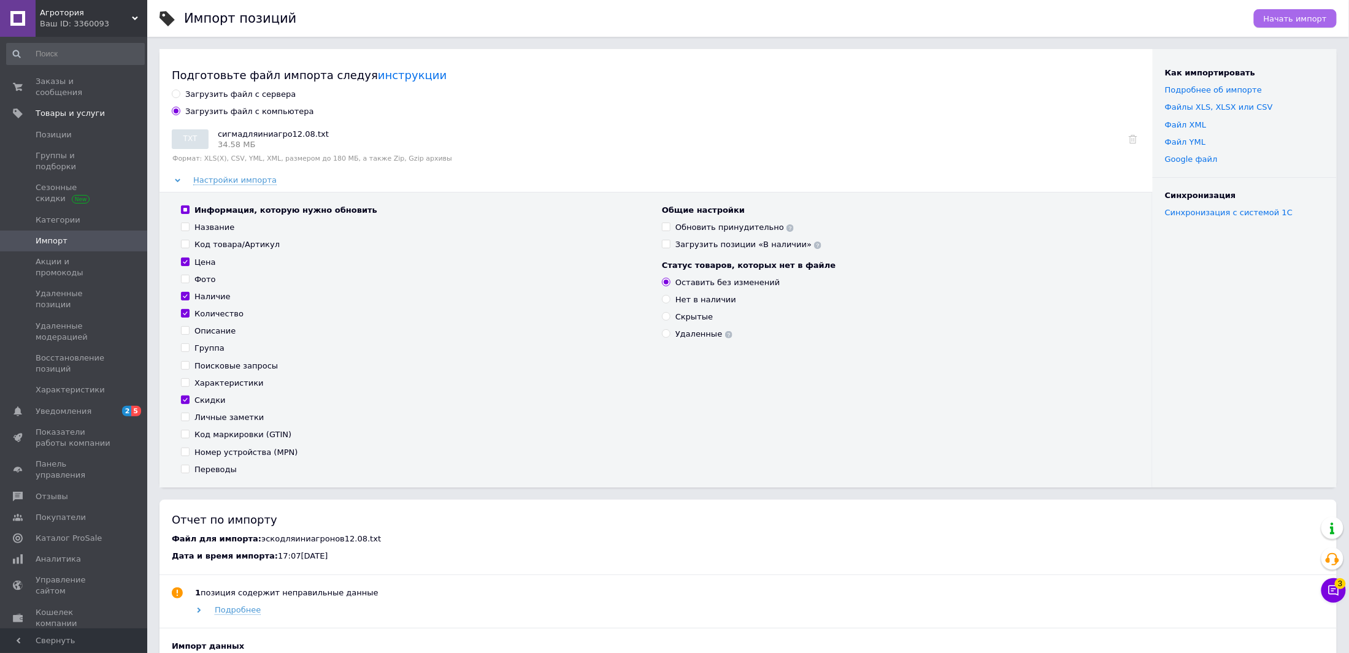
click at [1283, 18] on span "Начать импорт" at bounding box center [1295, 18] width 63 height 9
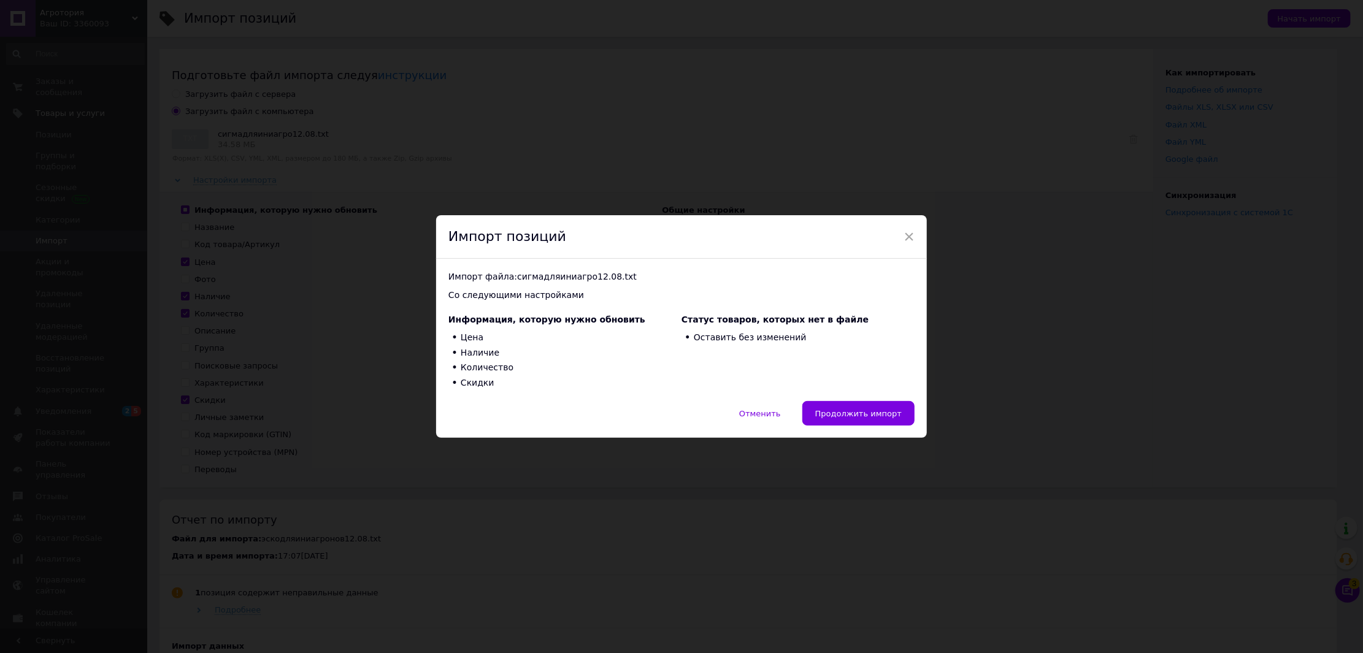
click at [855, 426] on div "Отменить   Продолжить импорт" at bounding box center [681, 419] width 491 height 37
click at [855, 409] on span "Продолжить импорт" at bounding box center [858, 413] width 87 height 9
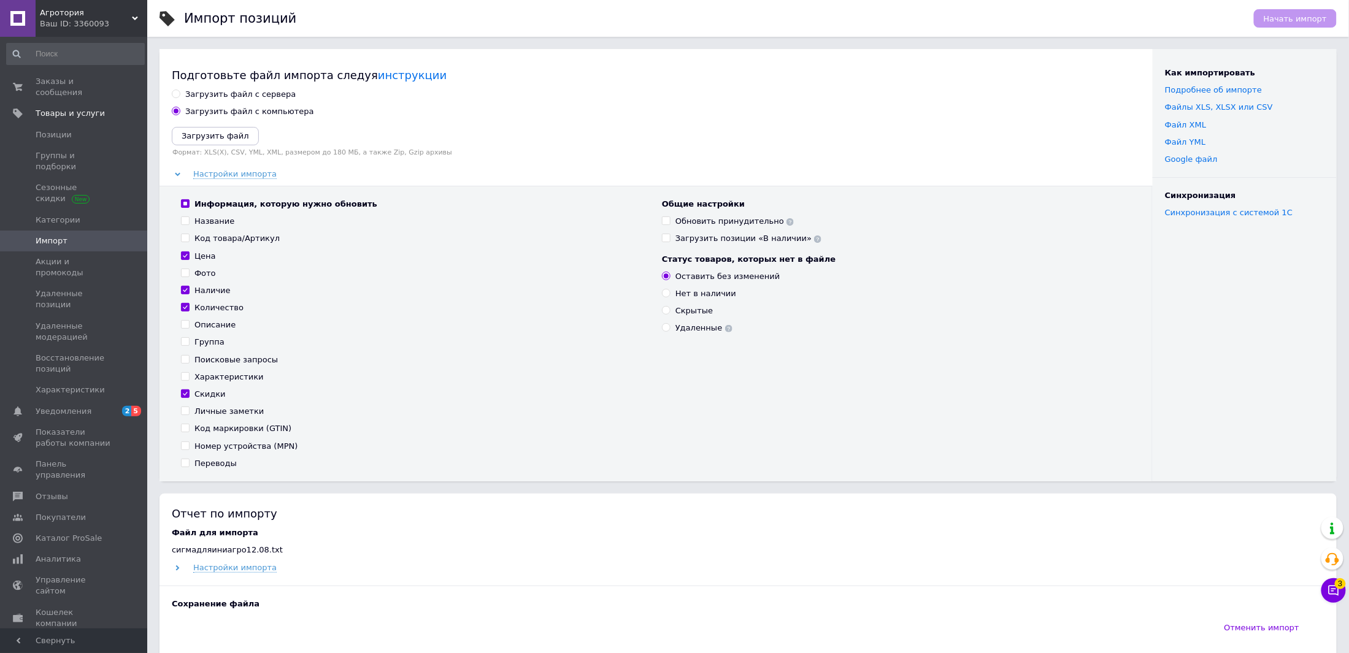
click at [126, 23] on div "Ваш ID: 3360093" at bounding box center [93, 23] width 107 height 11
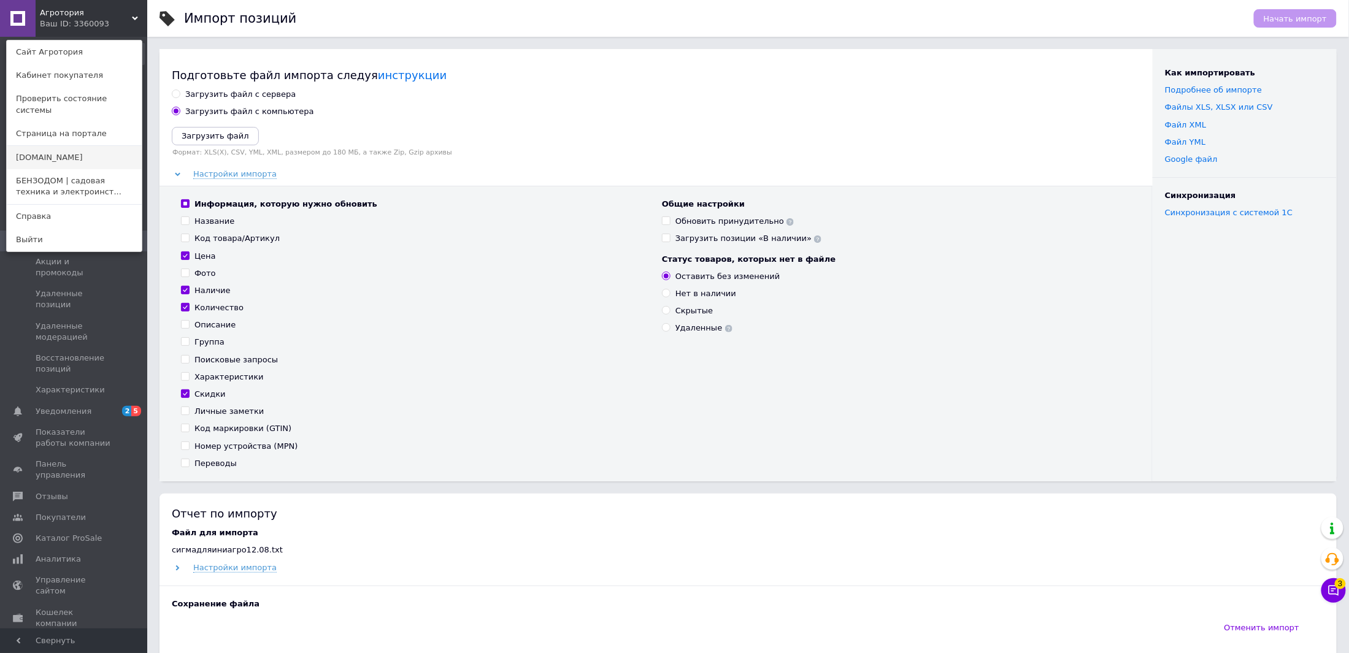
click at [74, 151] on link "[DOMAIN_NAME]" at bounding box center [74, 157] width 135 height 23
